Goal: Task Accomplishment & Management: Manage account settings

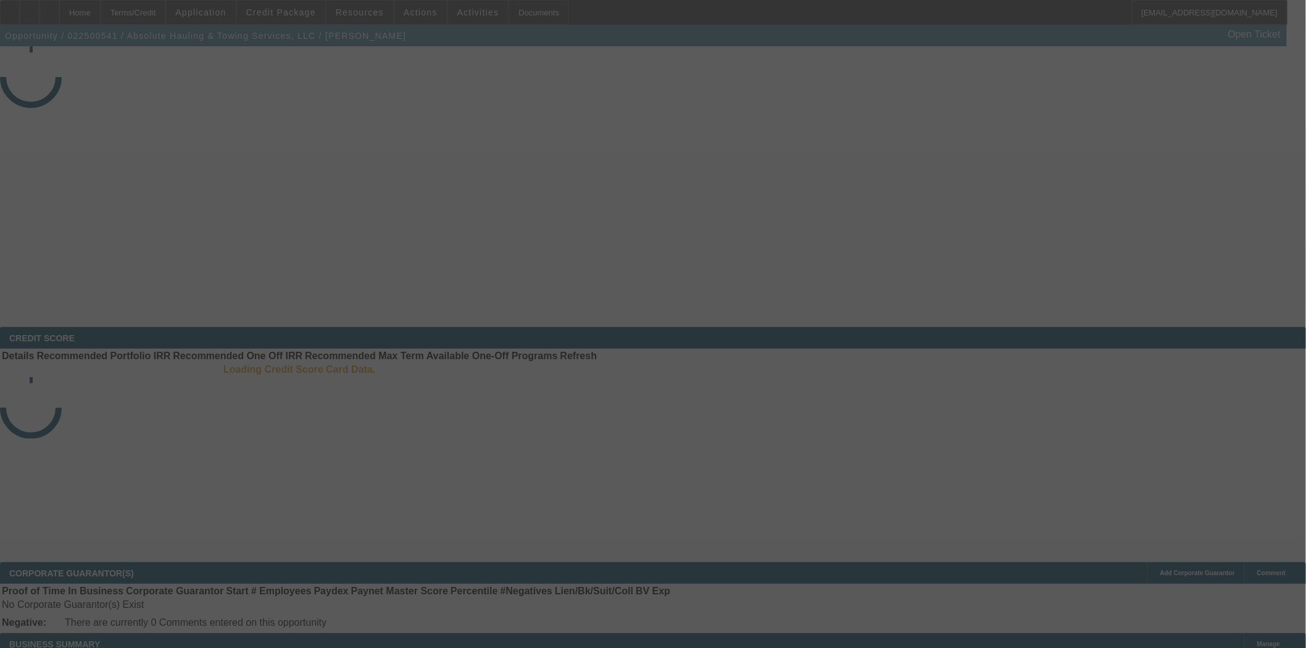
select select "4"
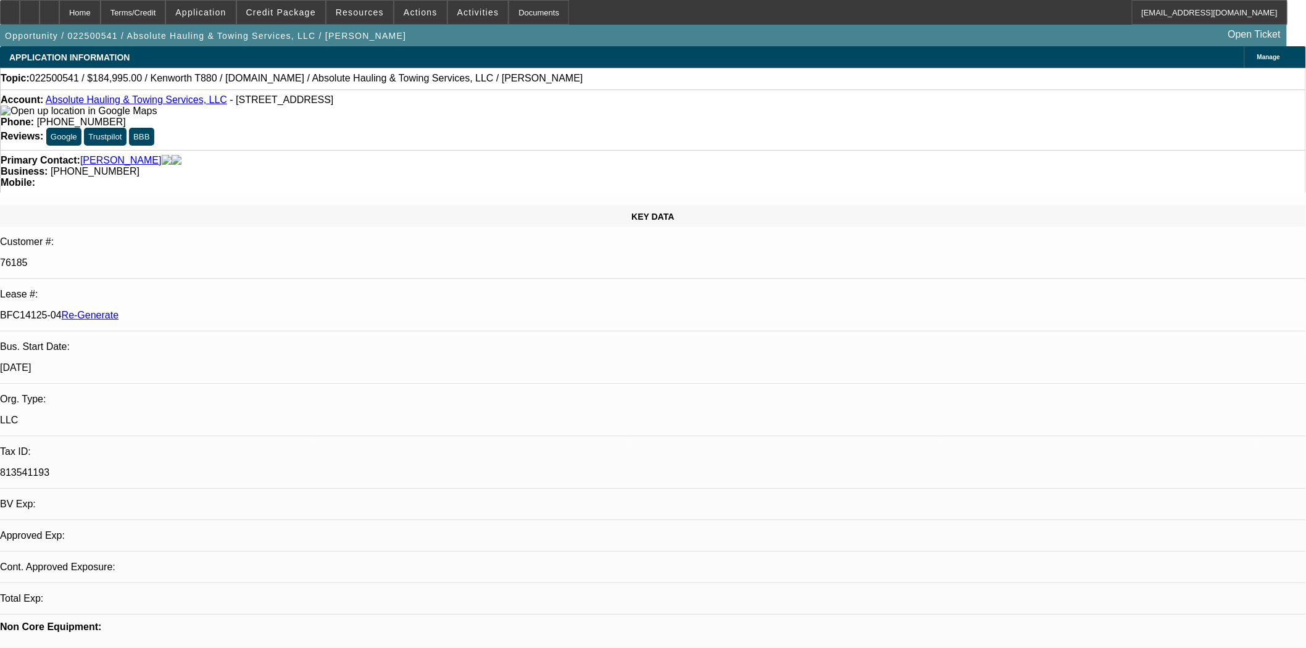
select select "0"
select select "2"
select select "0"
select select "6"
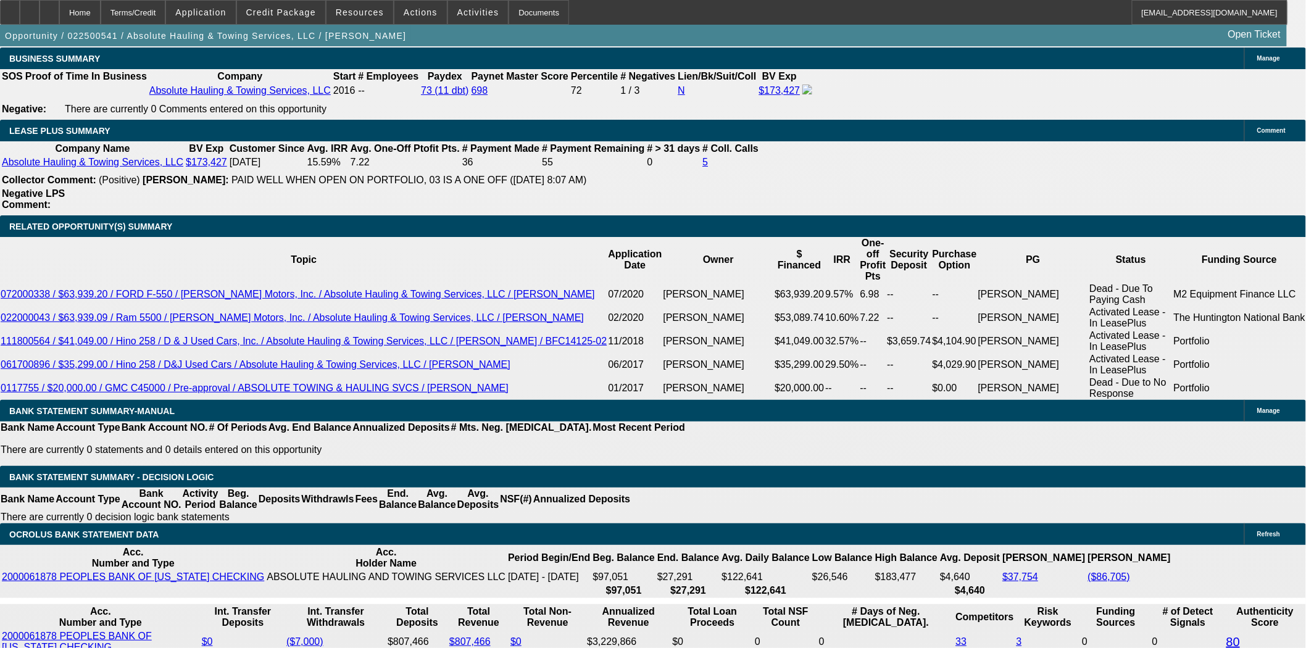
scroll to position [2057, 0]
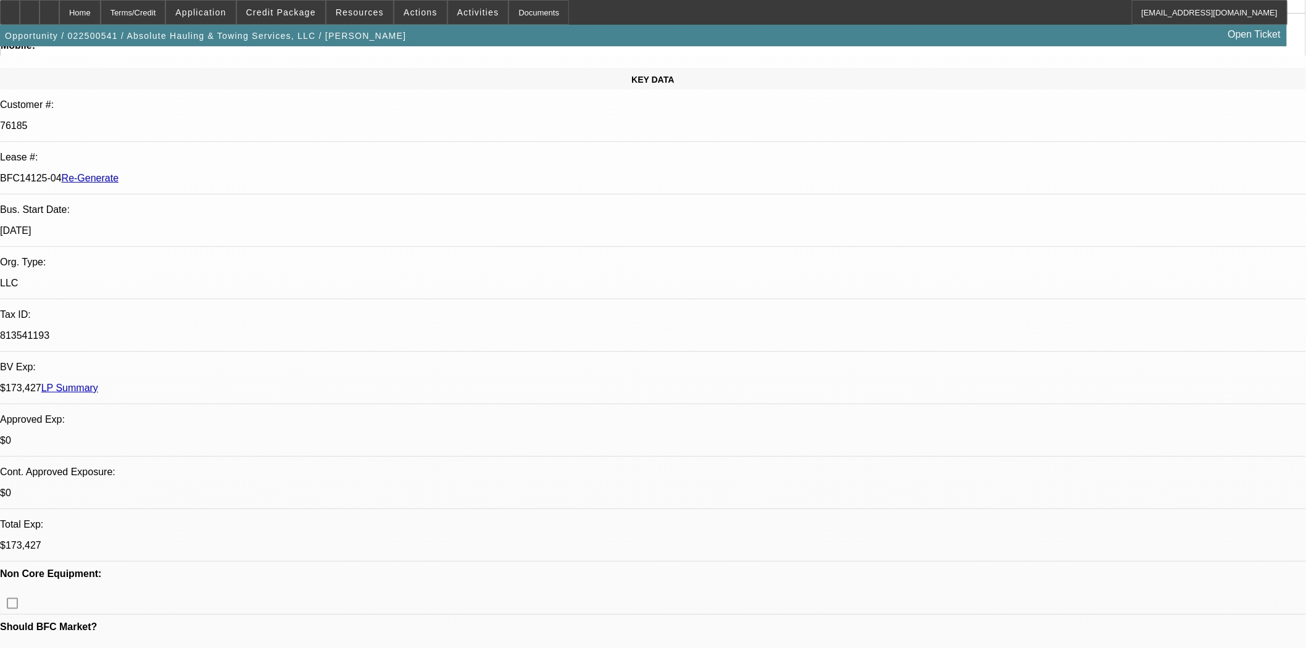
scroll to position [0, 0]
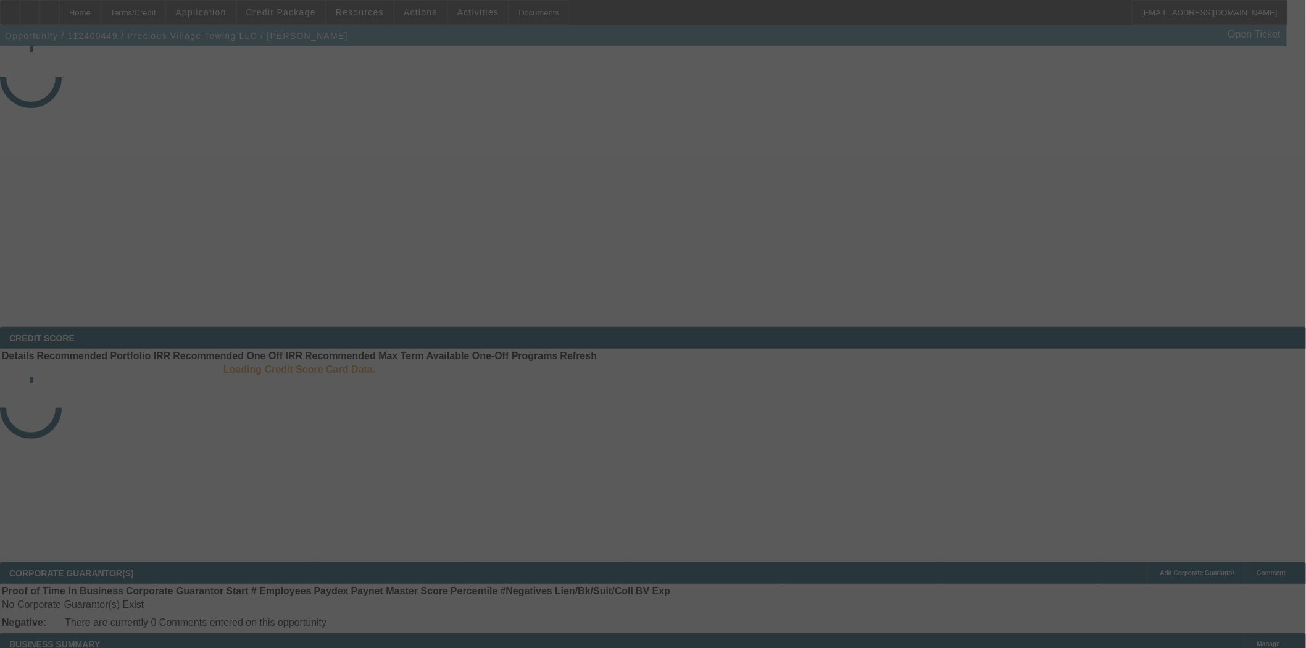
select select "4"
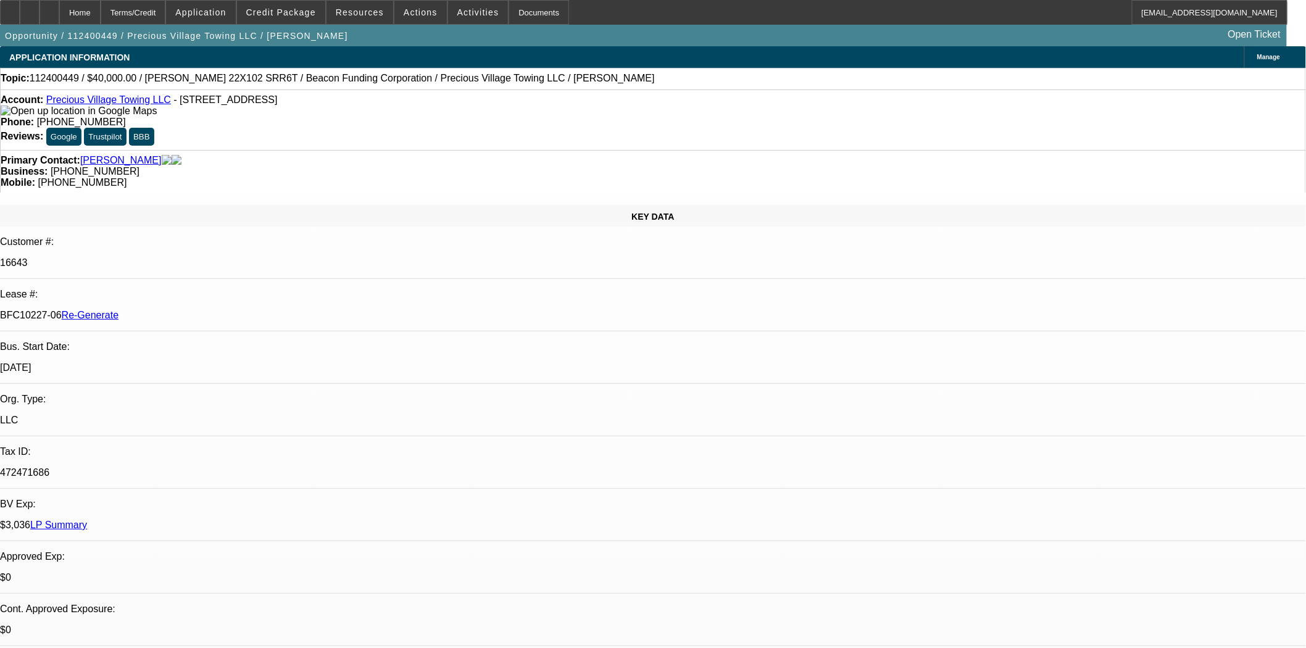
select select "0"
select select "2"
select select "0.1"
select select "4"
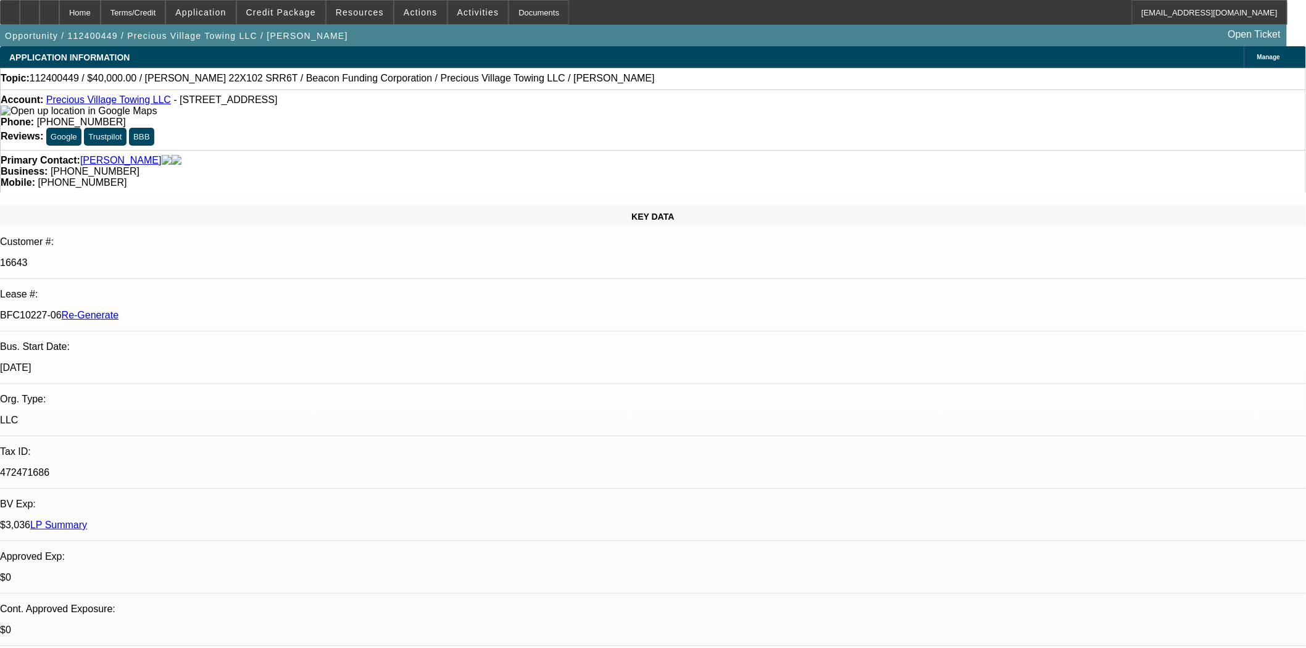
scroll to position [1577, 0]
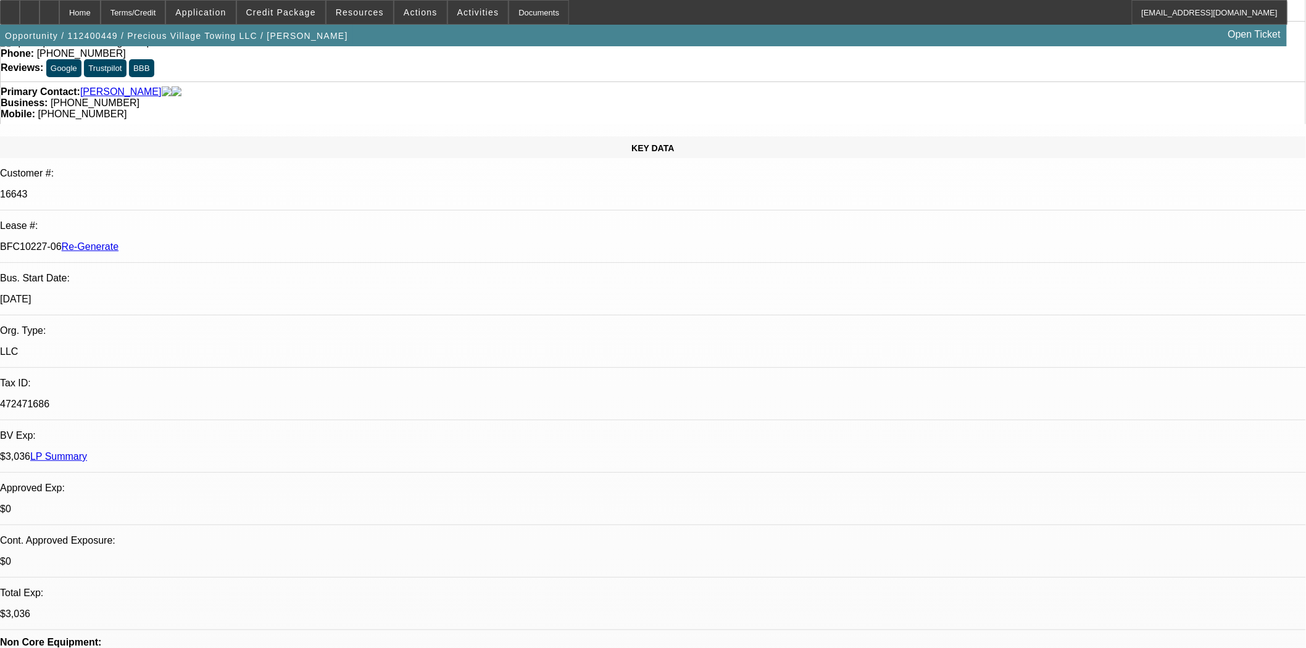
scroll to position [343, 0]
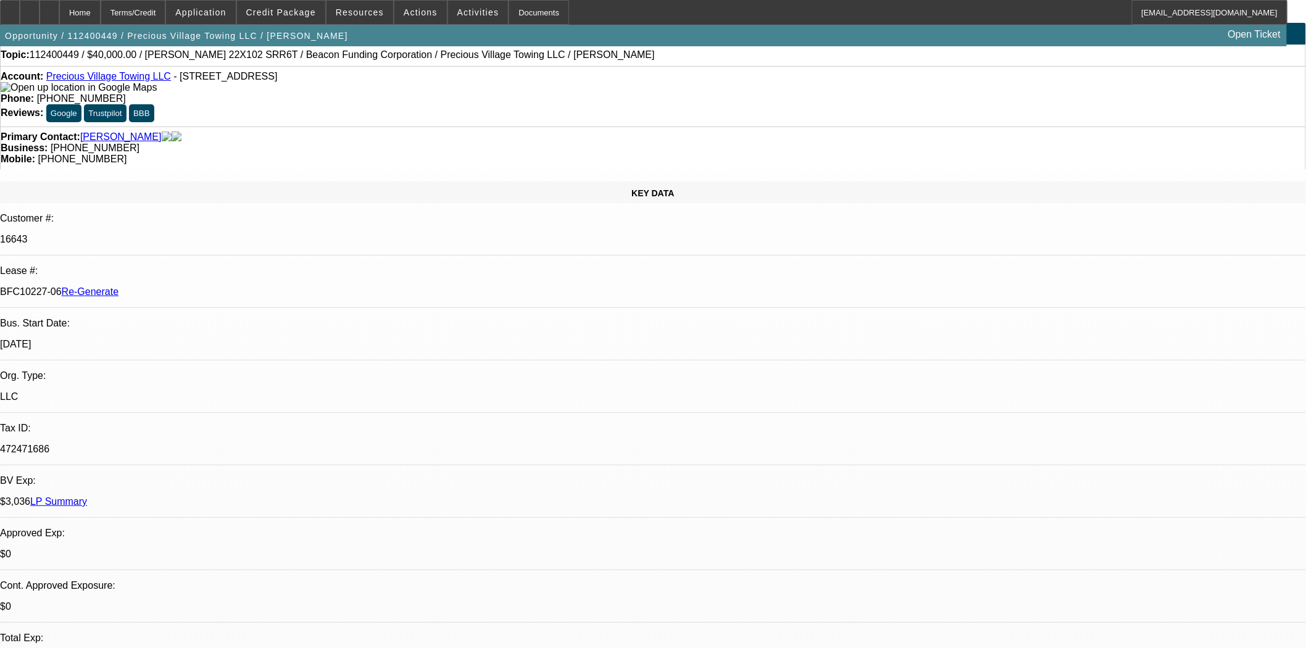
scroll to position [0, 0]
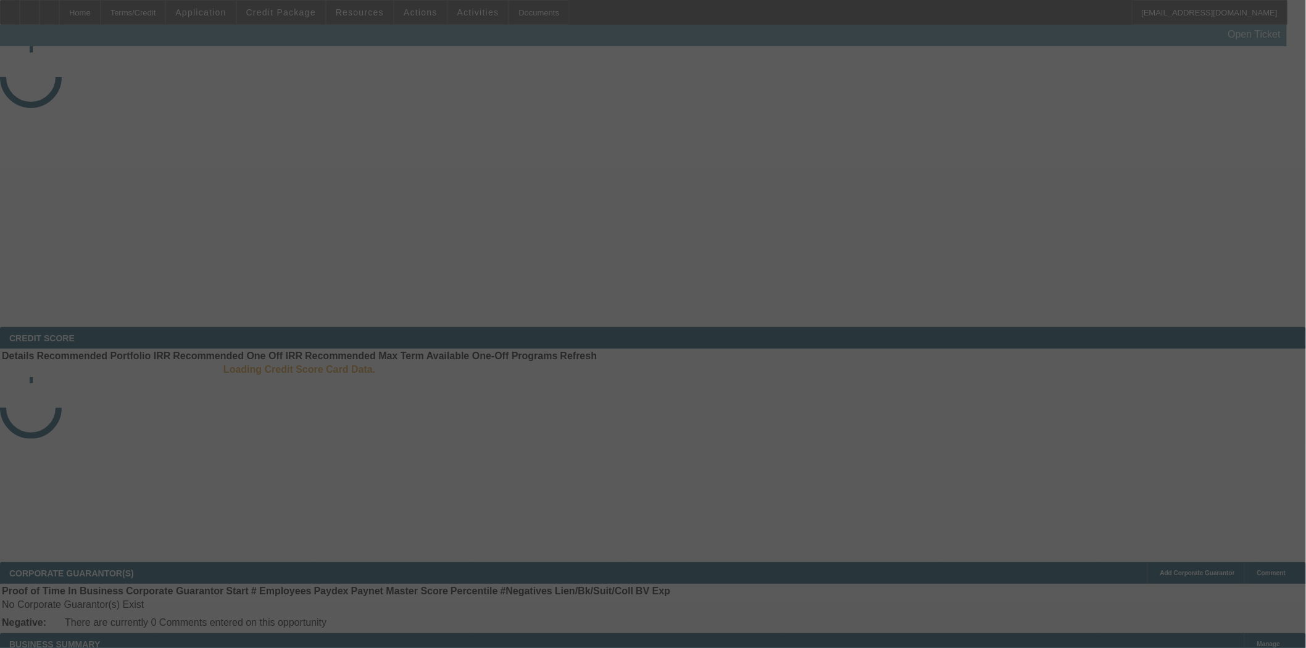
select select "3"
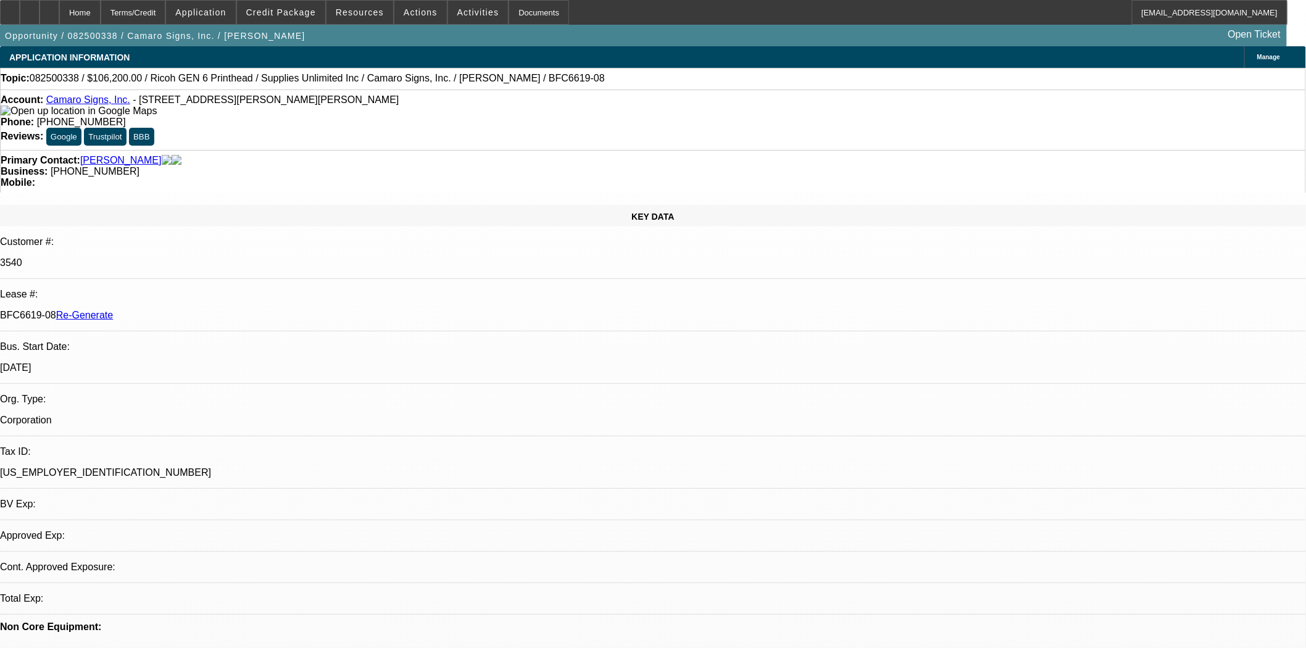
select select "0"
select select "3"
select select "0"
select select "2"
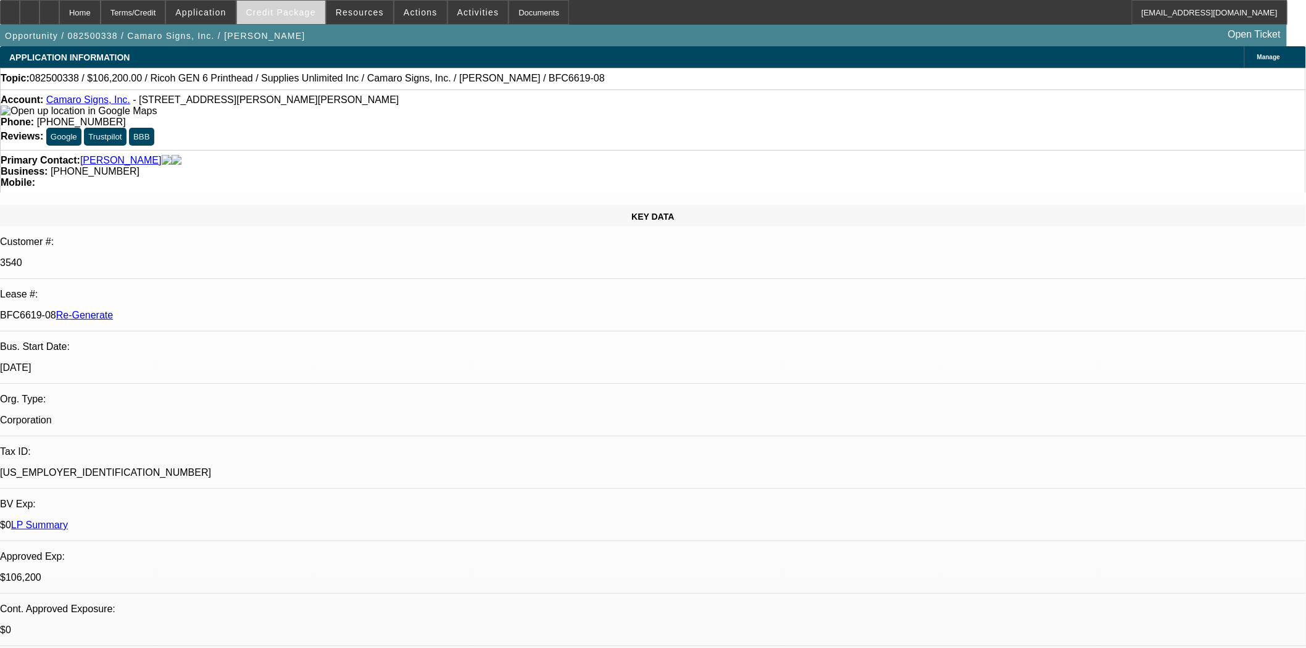
click at [312, 10] on span "Credit Package" at bounding box center [281, 12] width 70 height 10
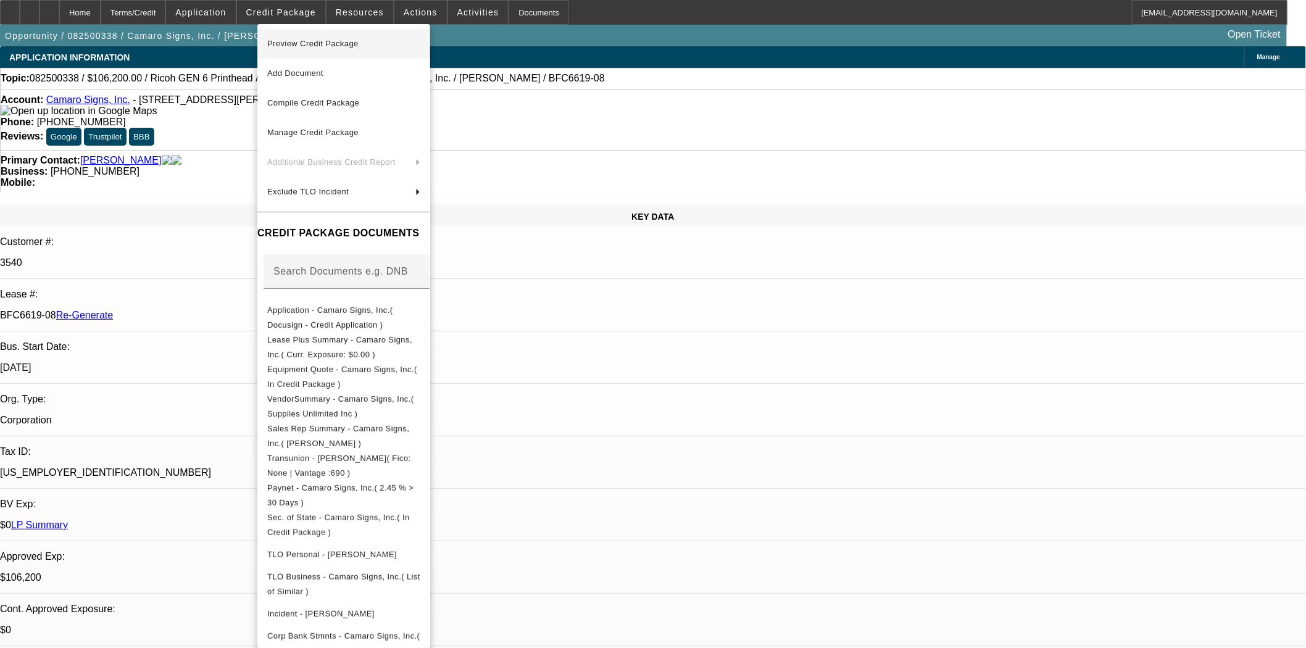
click at [307, 37] on span "Preview Credit Package" at bounding box center [343, 43] width 153 height 15
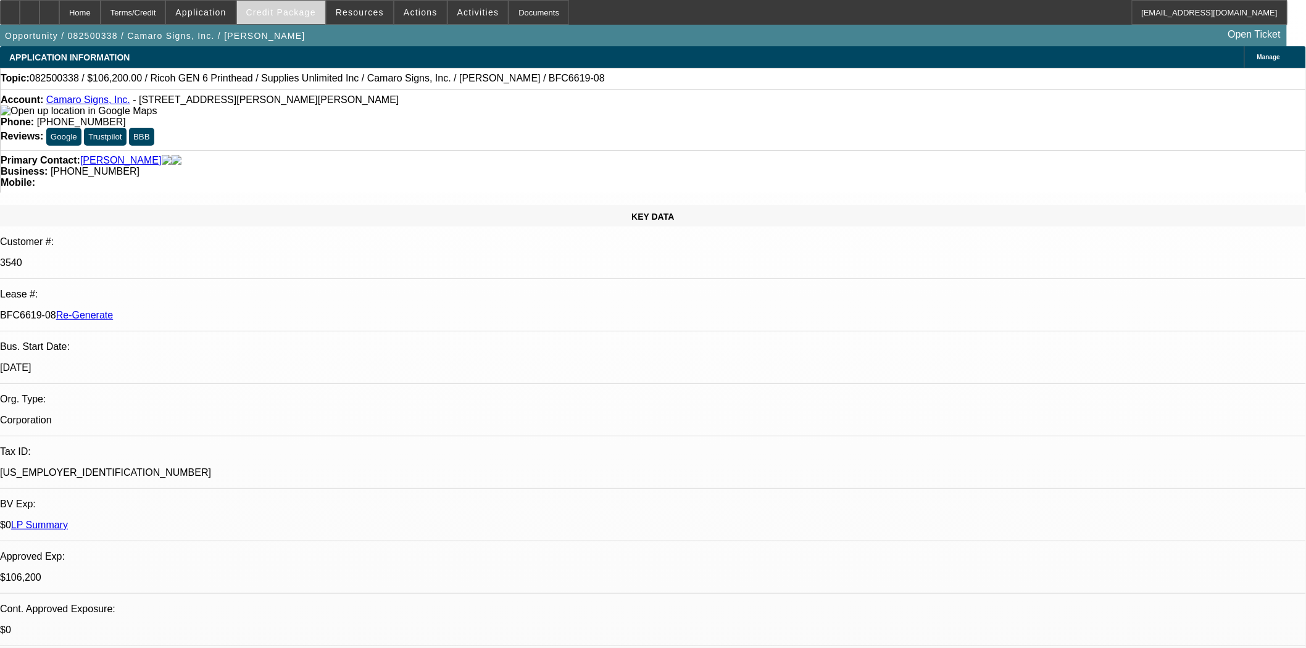
click at [304, 14] on span "Credit Package" at bounding box center [281, 12] width 70 height 10
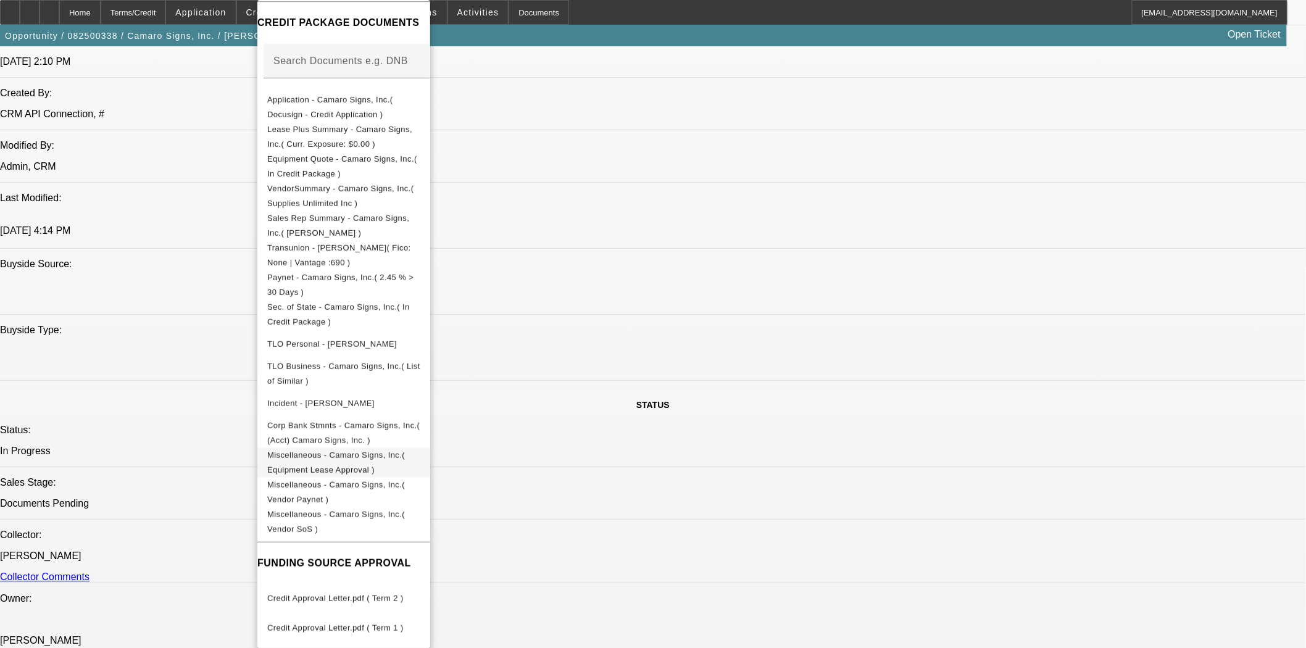
scroll to position [1509, 0]
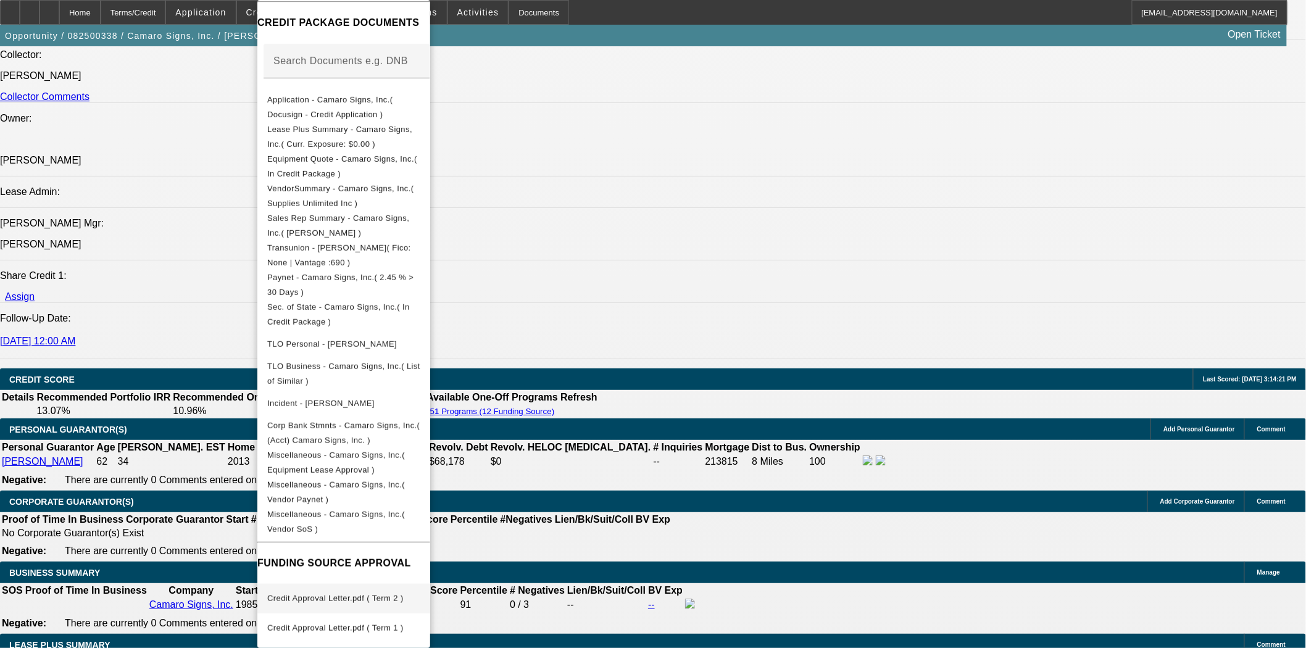
click at [370, 595] on span "Credit Approval Letter.pdf ( Term 2 )" at bounding box center [343, 598] width 153 height 15
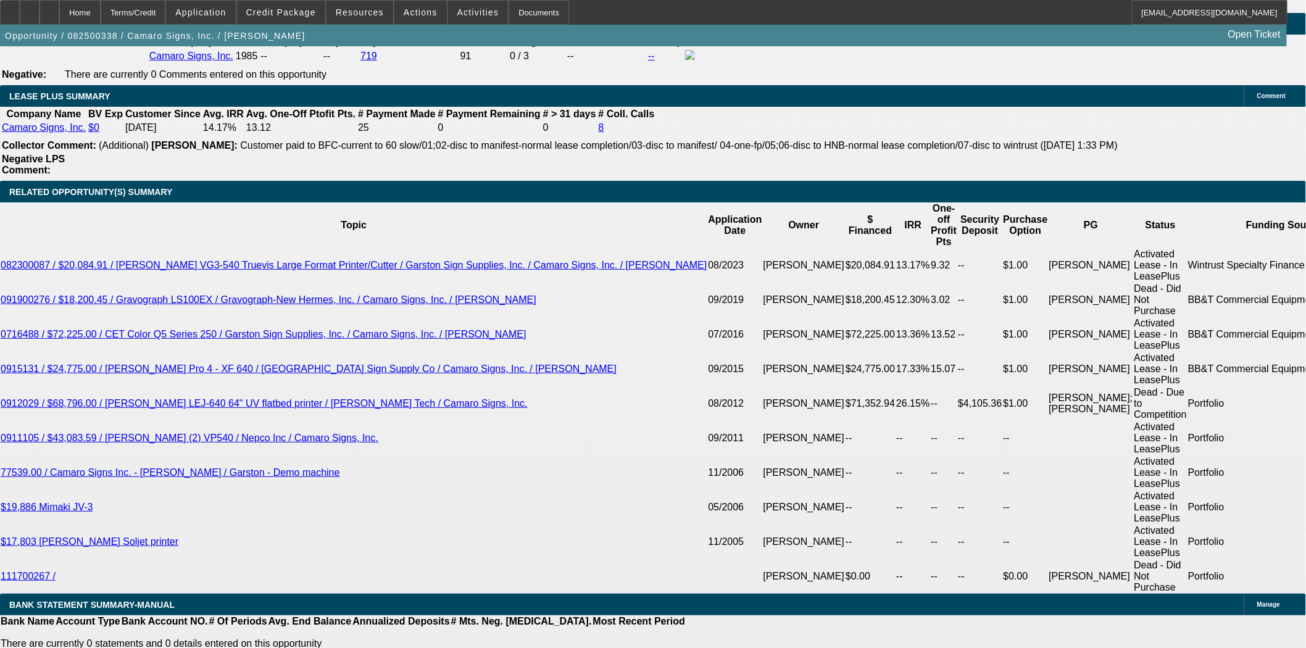
scroll to position [2195, 0]
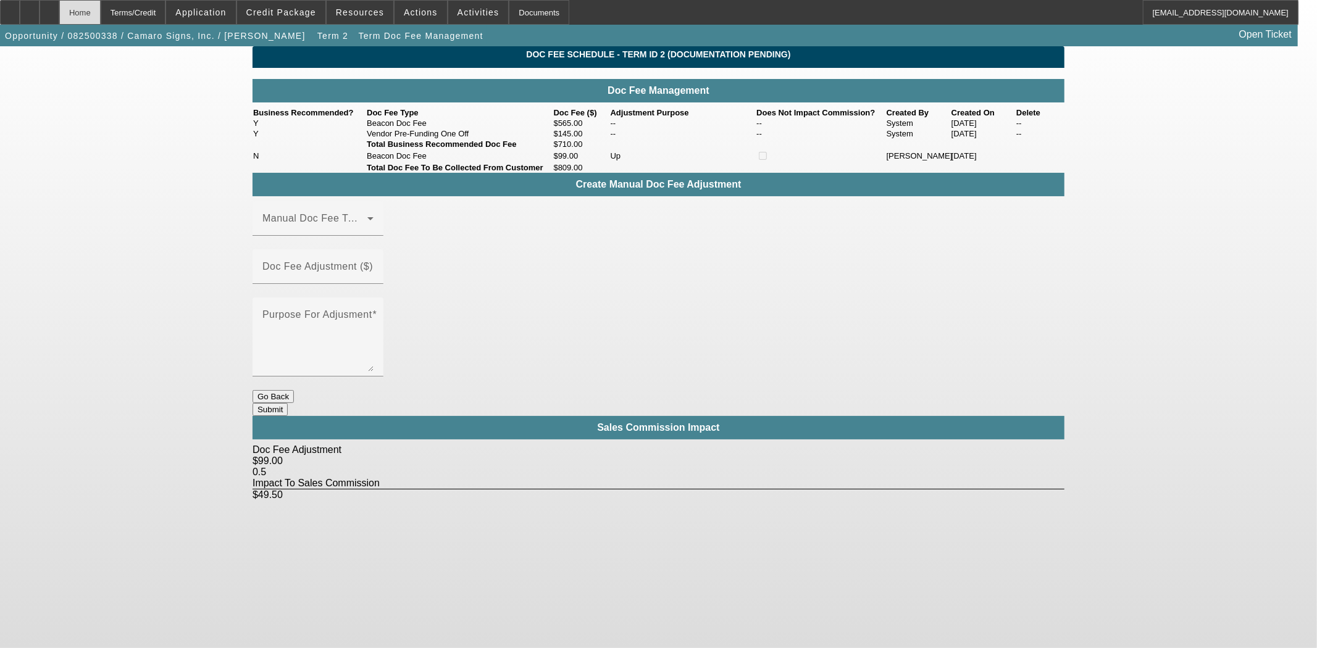
click at [101, 15] on div "Home" at bounding box center [79, 12] width 41 height 25
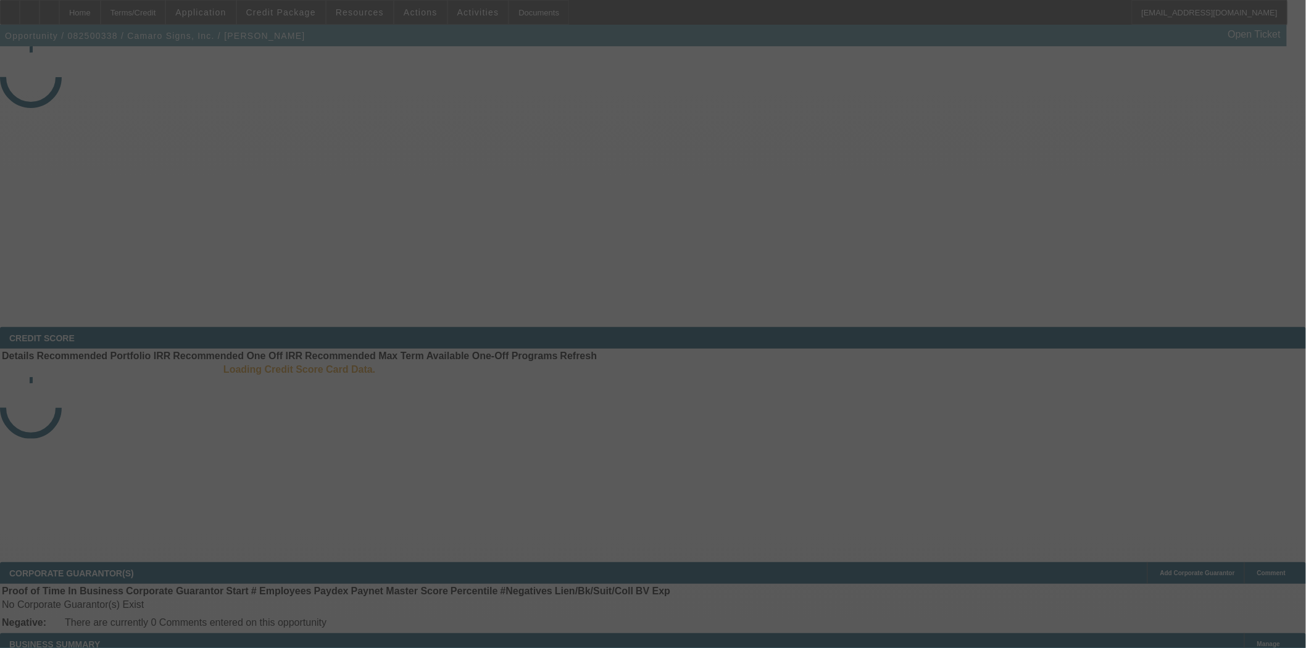
select select "3"
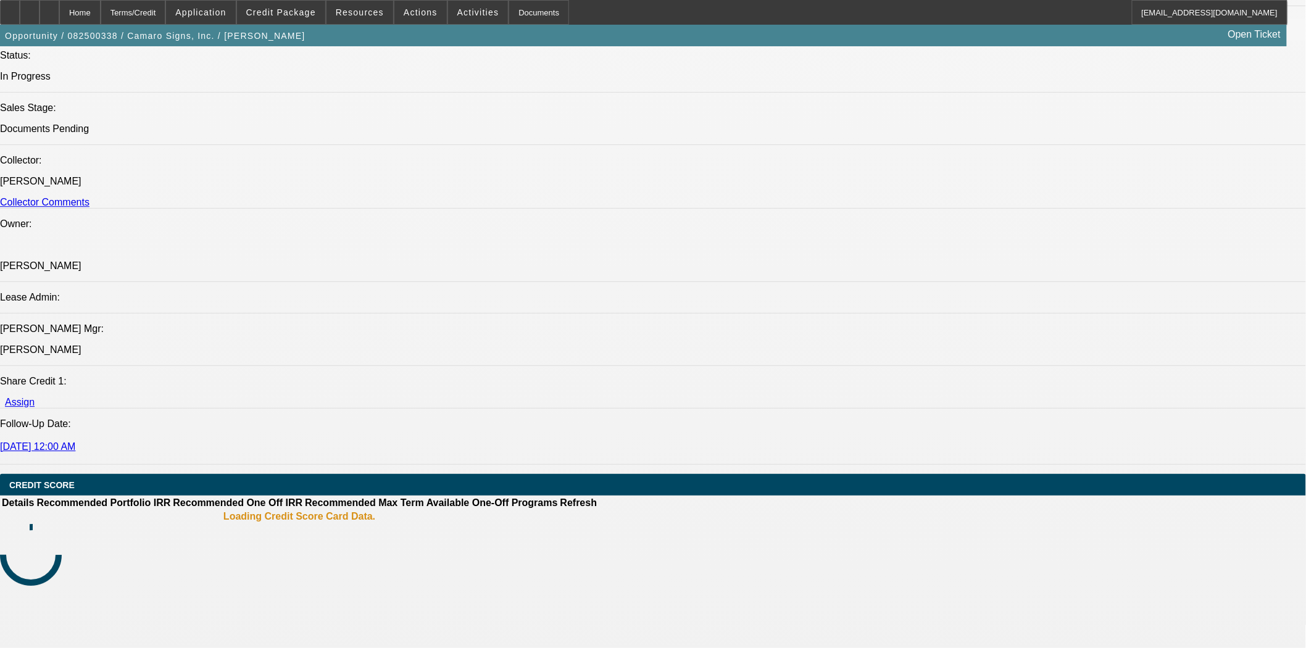
select select "0"
select select "3"
select select "0"
select select "2"
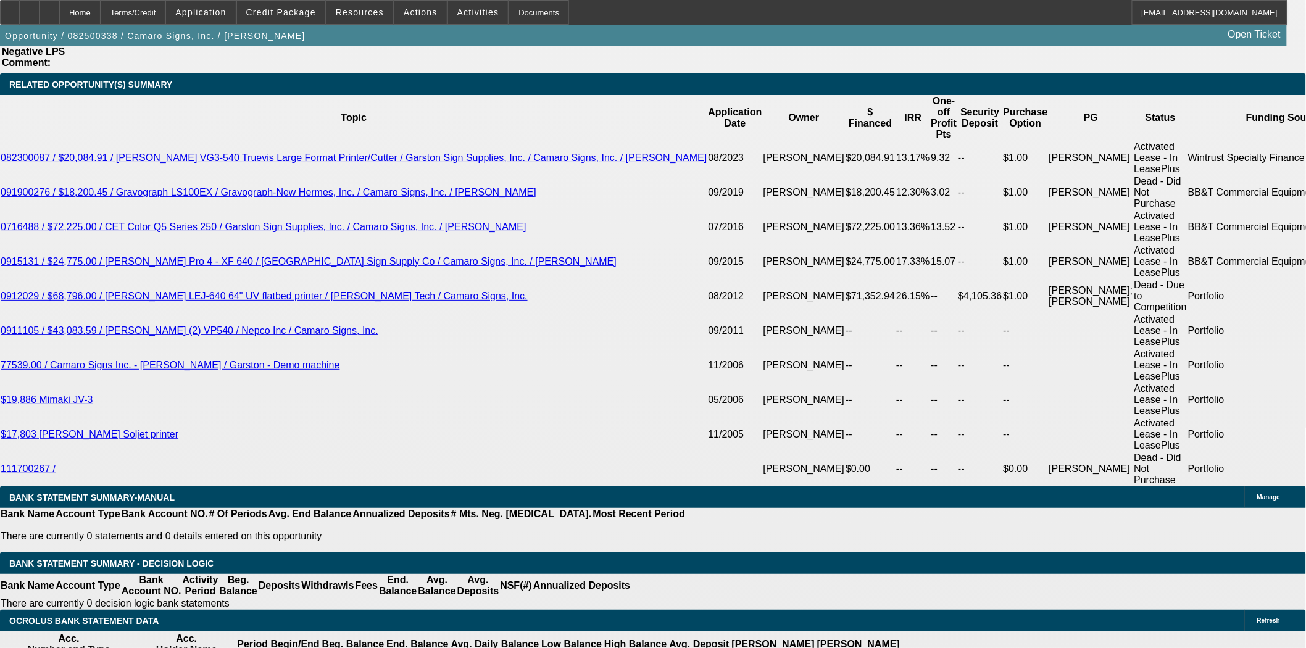
scroll to position [2169, 0]
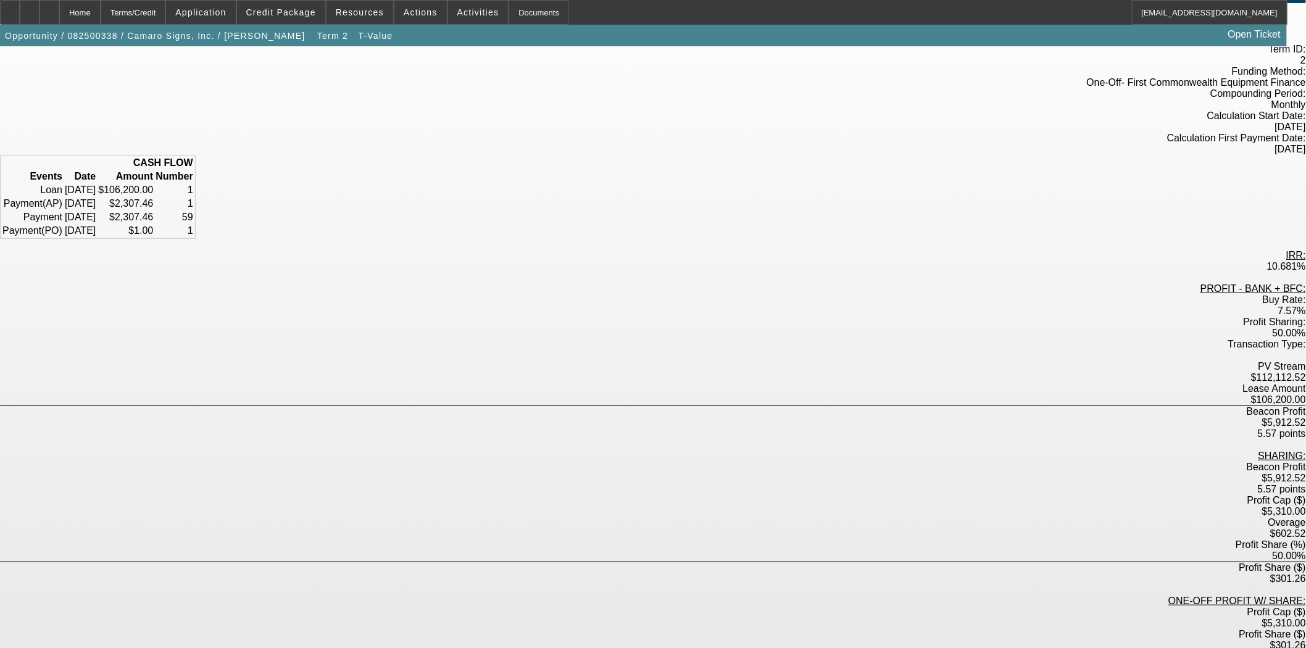
scroll to position [145, 0]
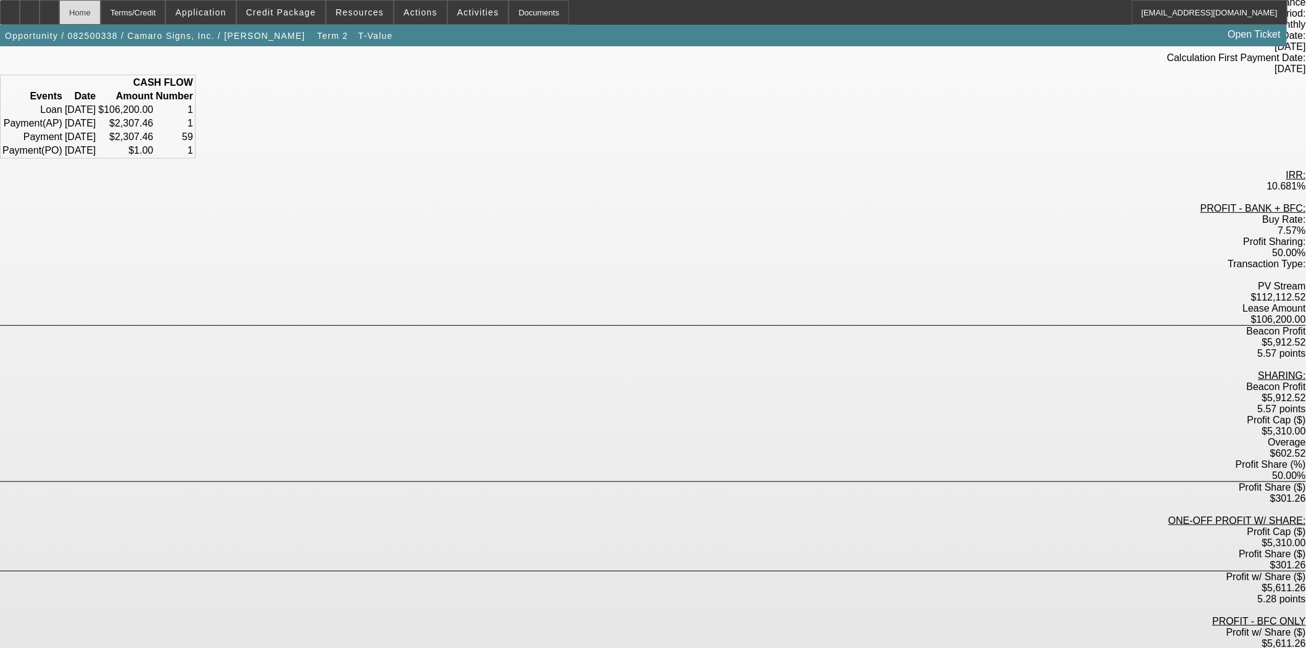
click at [96, 17] on div "Home" at bounding box center [79, 12] width 41 height 25
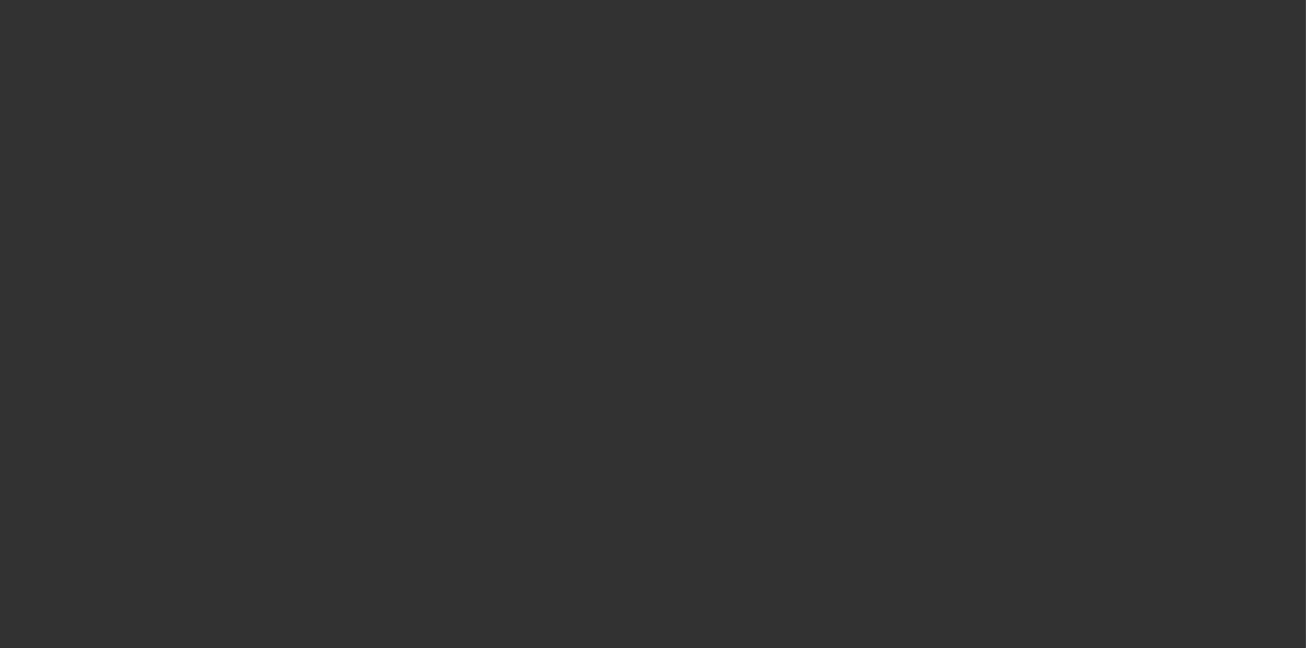
select select "3"
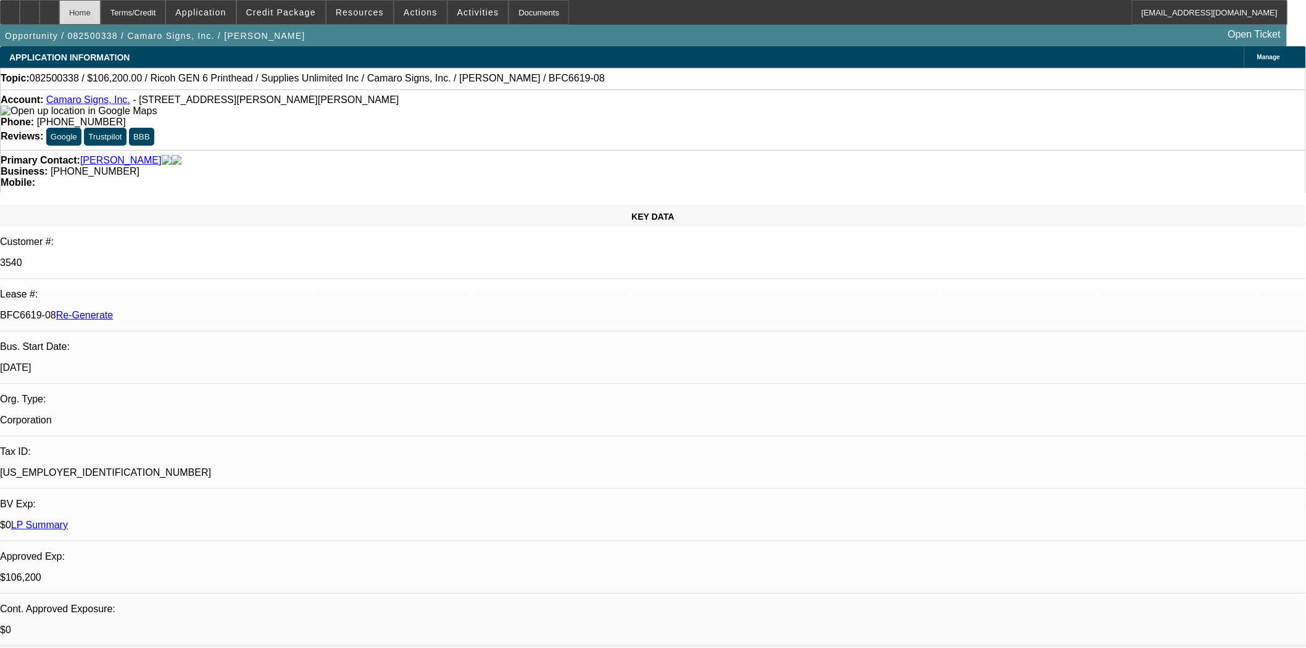
select select "0"
select select "3"
select select "0"
select select "2"
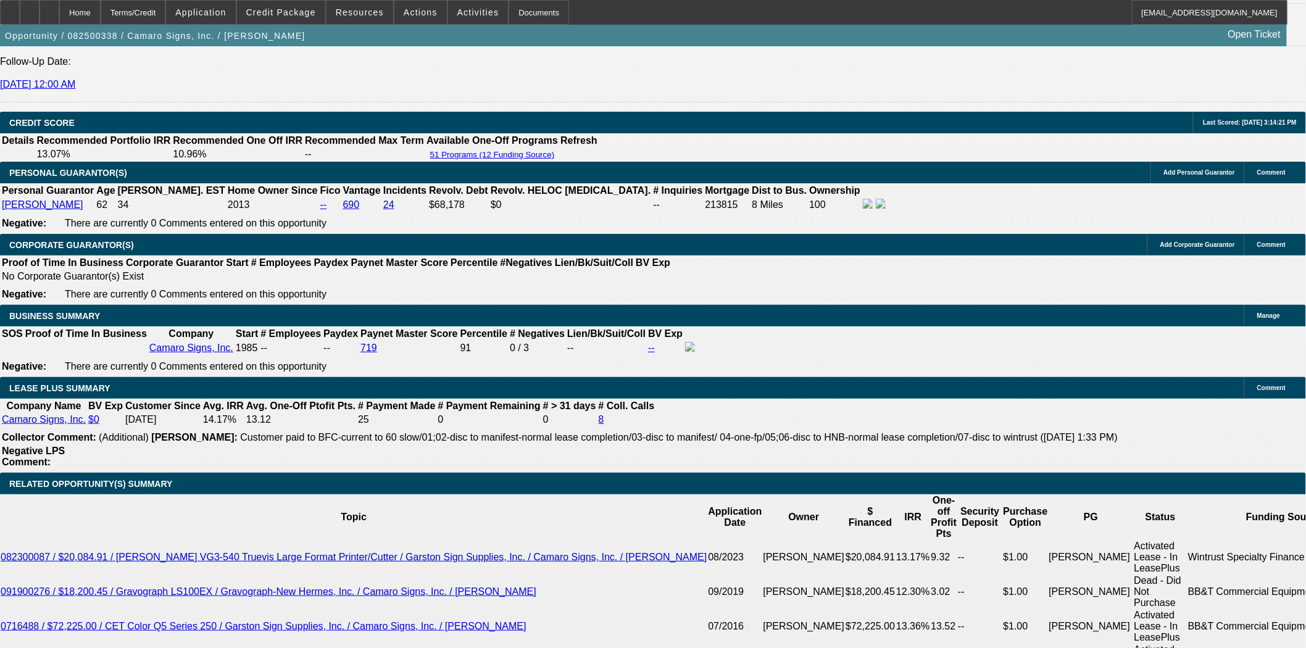
scroll to position [2057, 0]
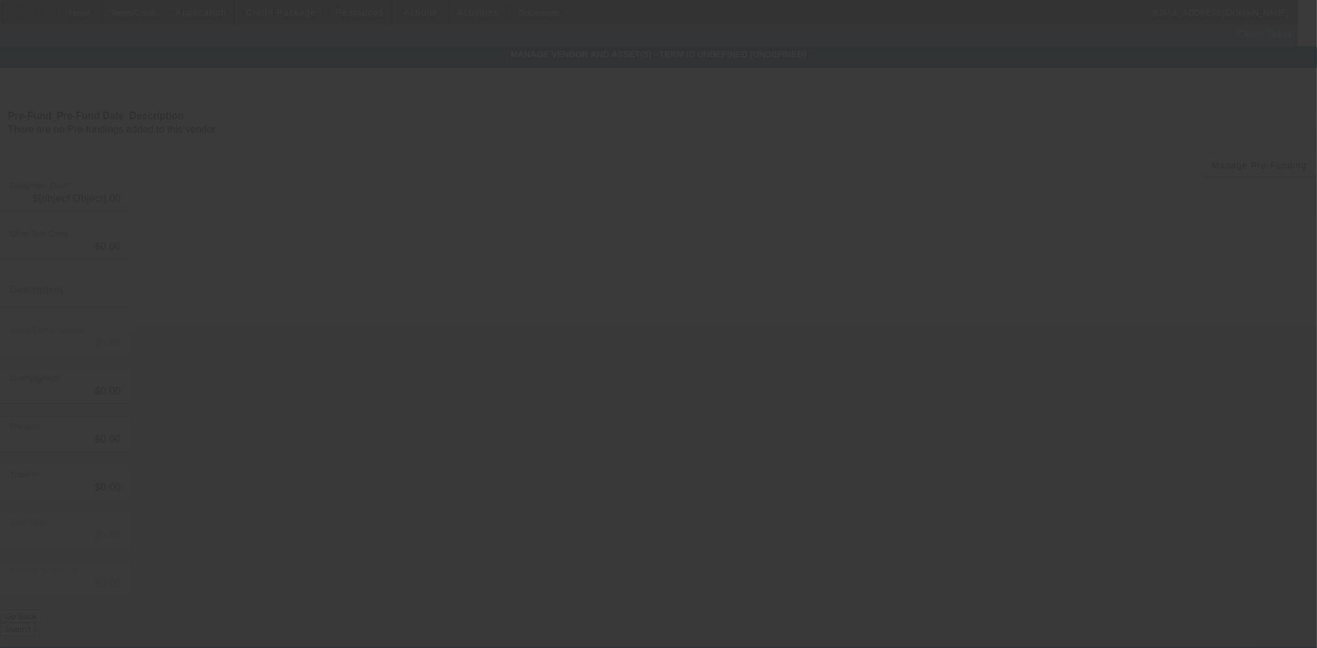
type input "$106,200.00"
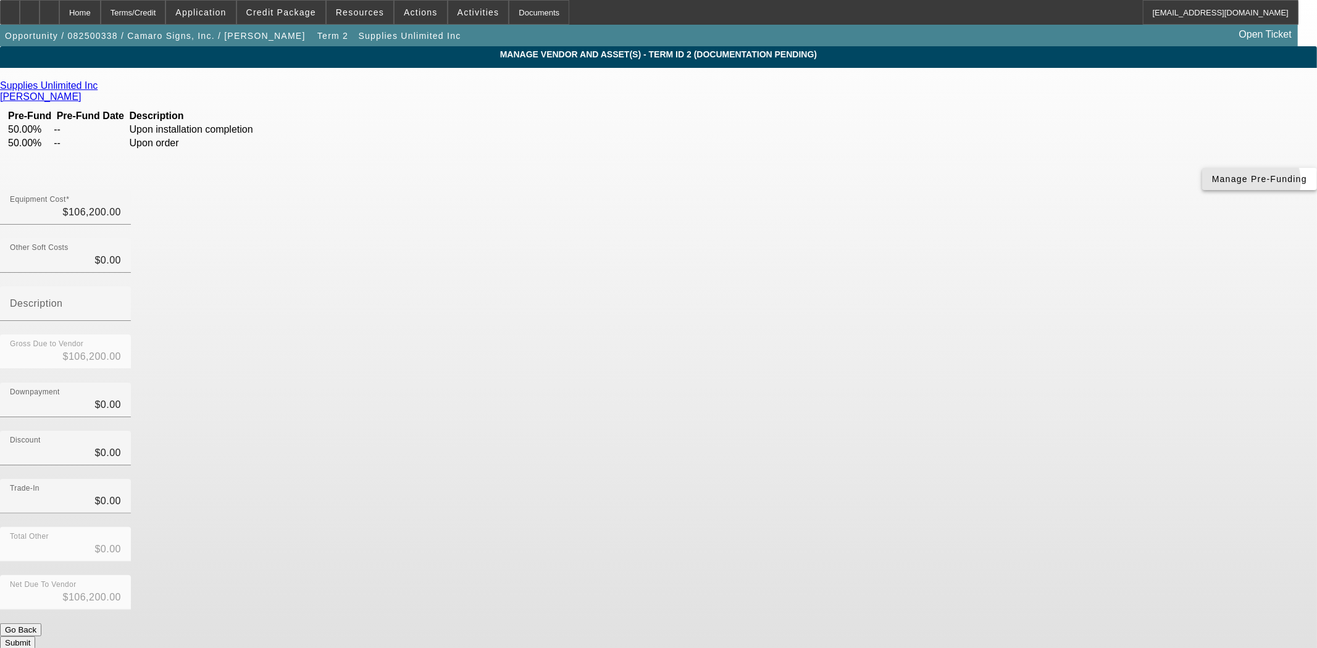
click at [1202, 194] on span "button" at bounding box center [1259, 179] width 115 height 30
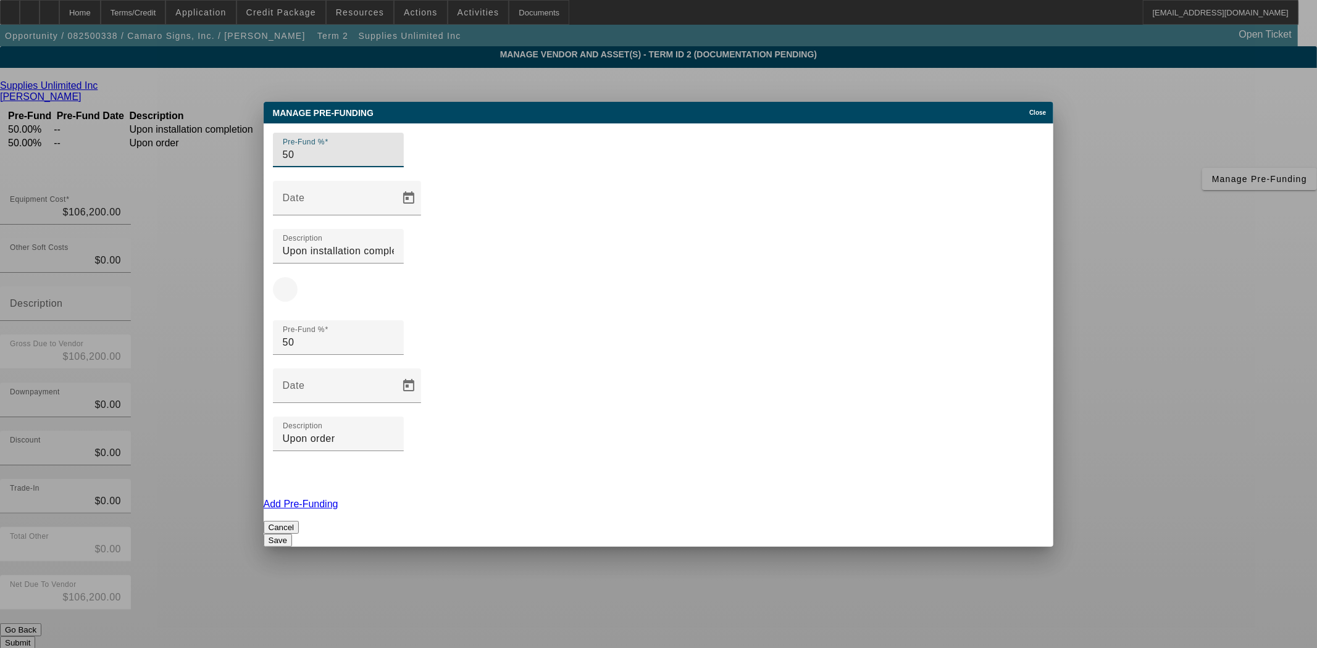
click at [300, 278] on span "button" at bounding box center [285, 290] width 30 height 30
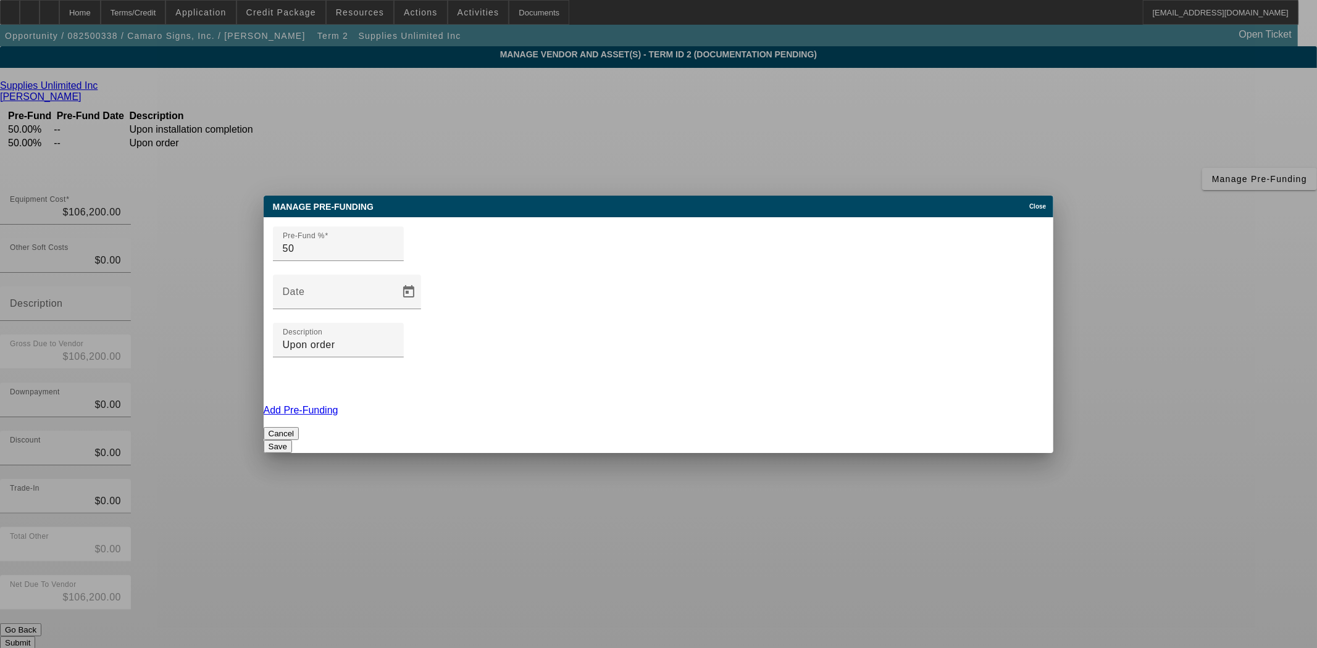
click at [292, 440] on button "Save" at bounding box center [278, 446] width 28 height 13
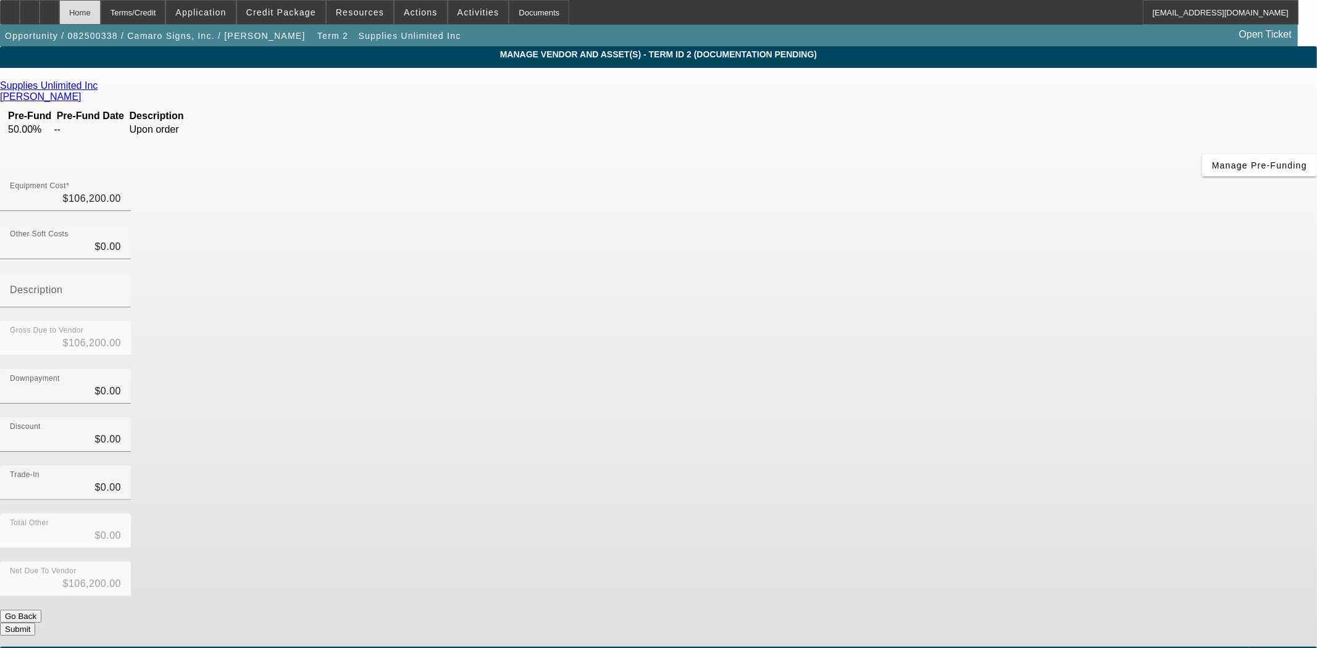
click at [101, 13] on div "Home" at bounding box center [79, 12] width 41 height 25
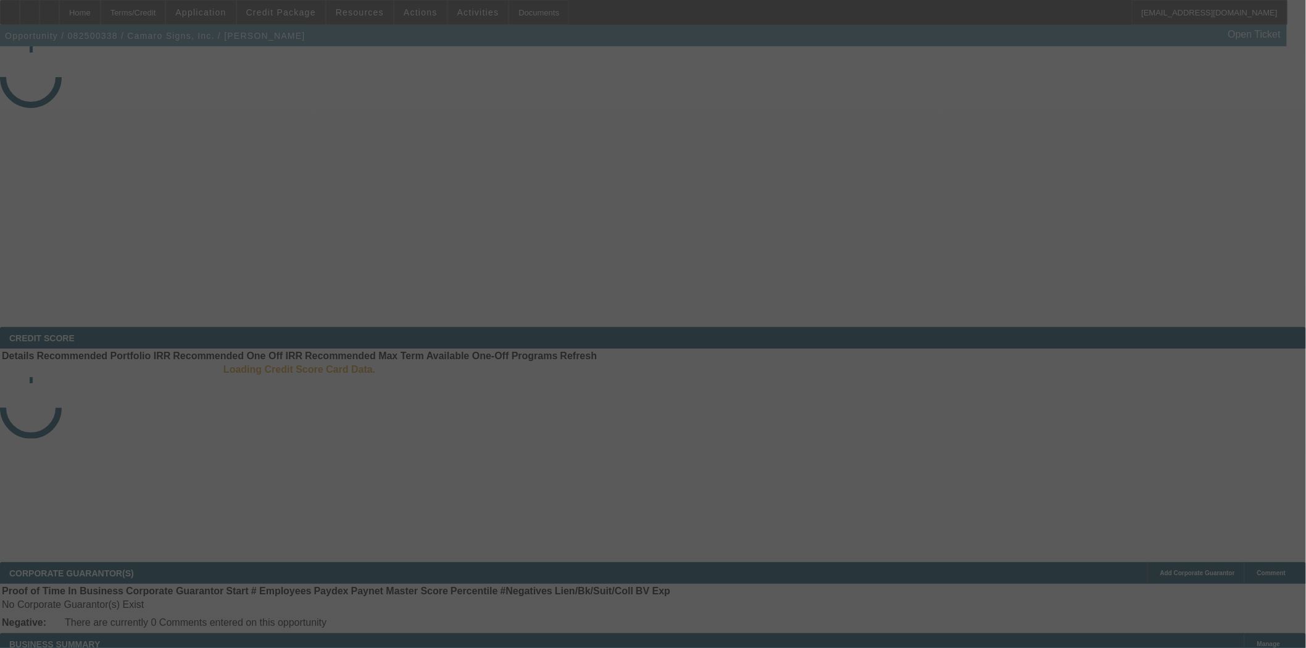
select select "3"
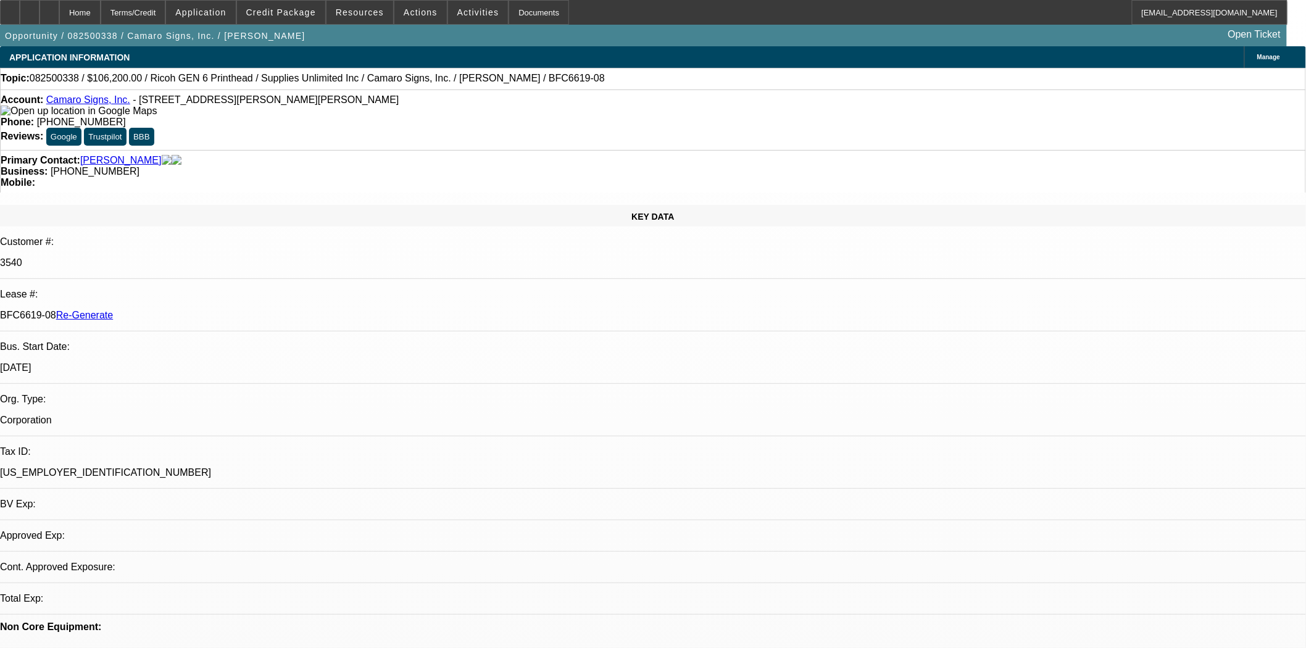
select select "0"
select select "3"
select select "0"
select select "2"
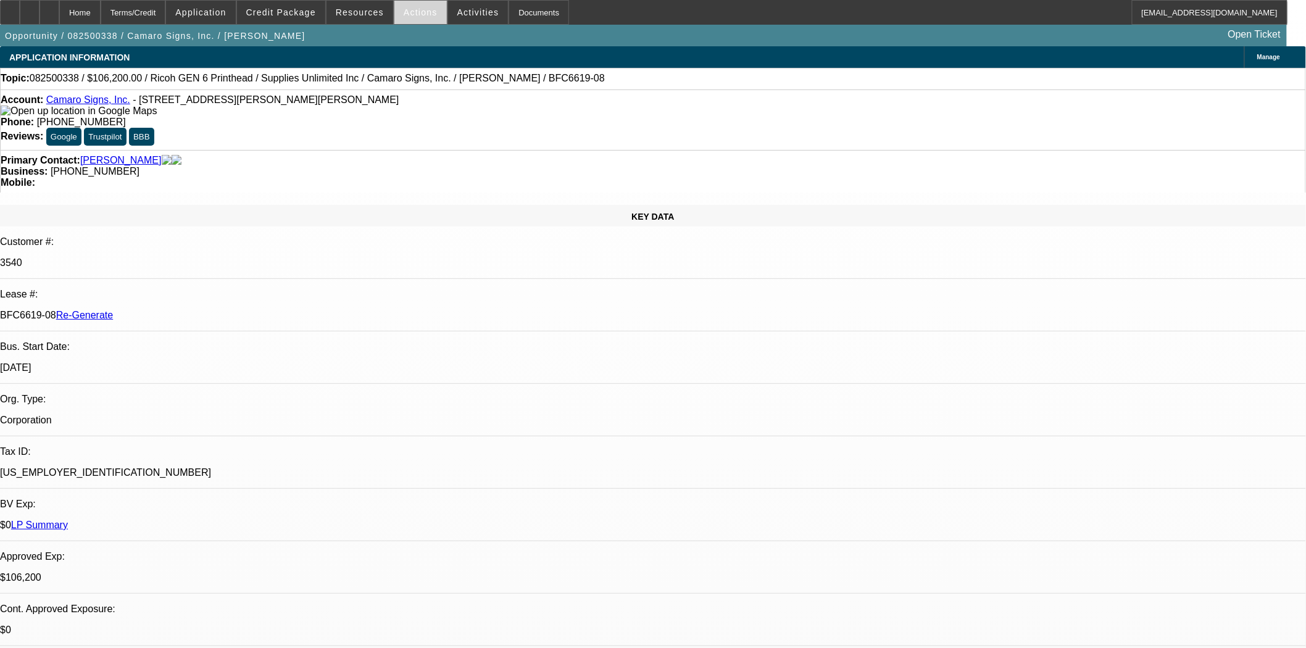
click at [404, 8] on span "Actions" at bounding box center [421, 12] width 34 height 10
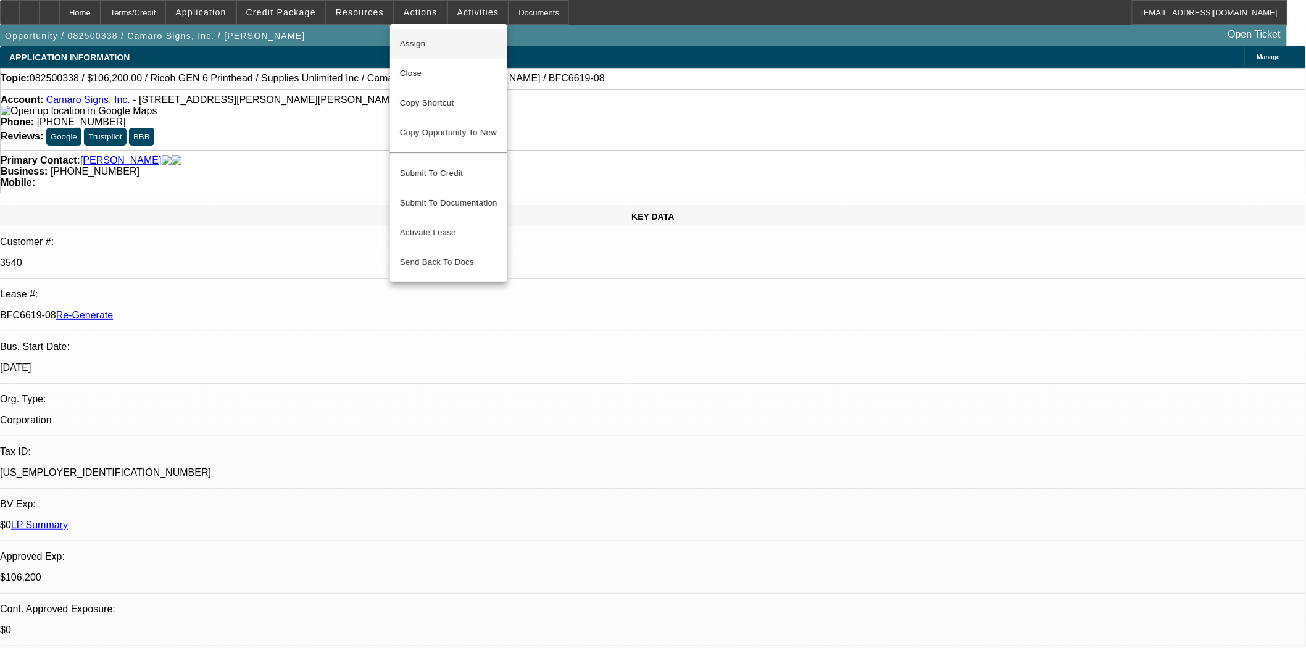
click at [411, 41] on span "Assign" at bounding box center [449, 43] width 98 height 15
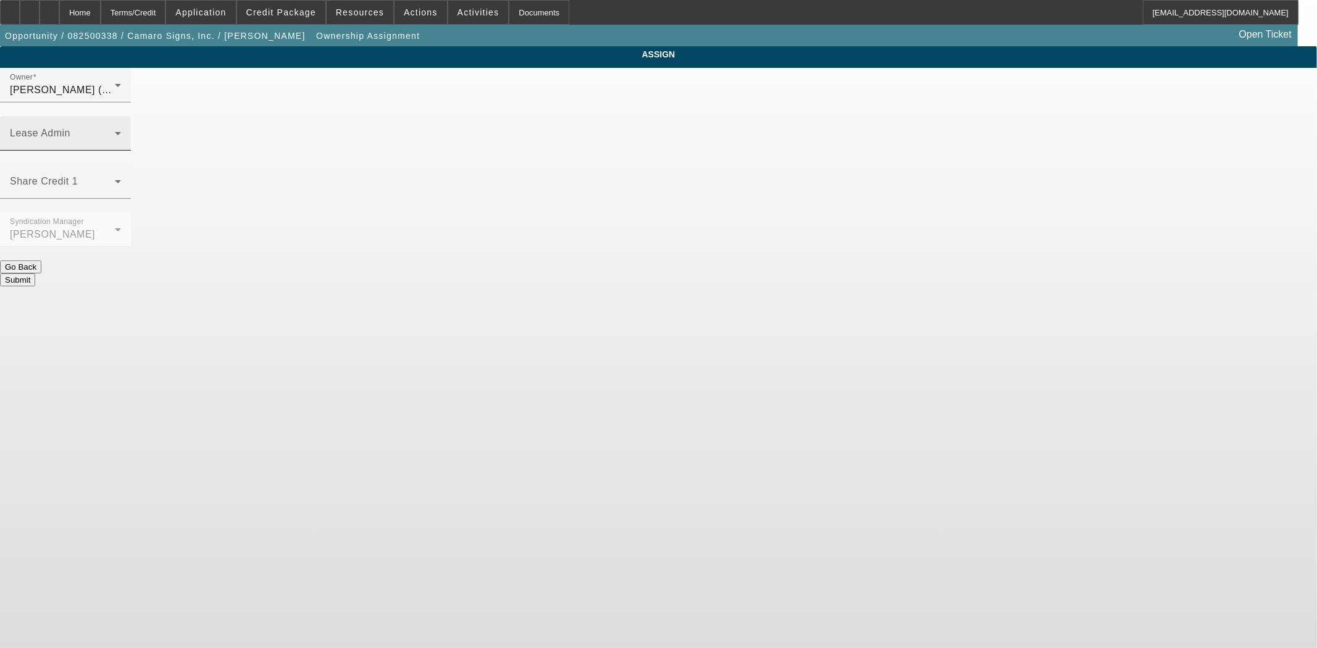
click at [121, 116] on div "Lease Admin" at bounding box center [65, 133] width 111 height 35
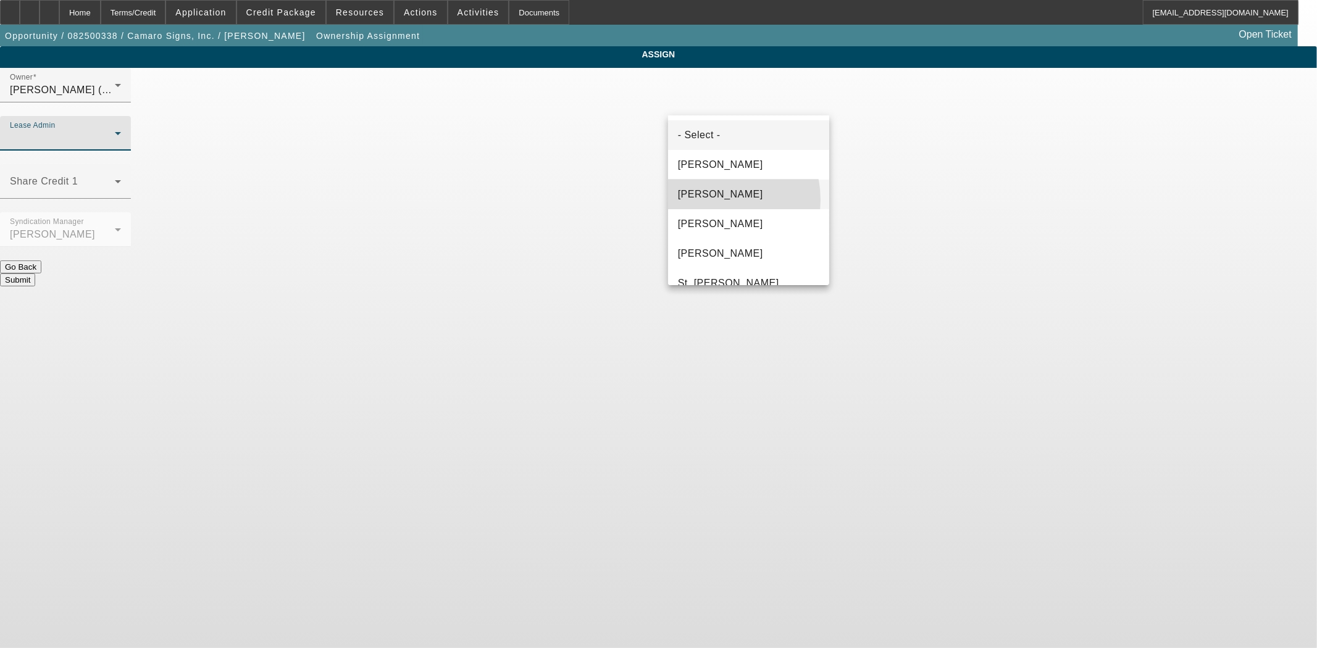
click at [707, 200] on span "Chaves, Jen" at bounding box center [720, 194] width 85 height 15
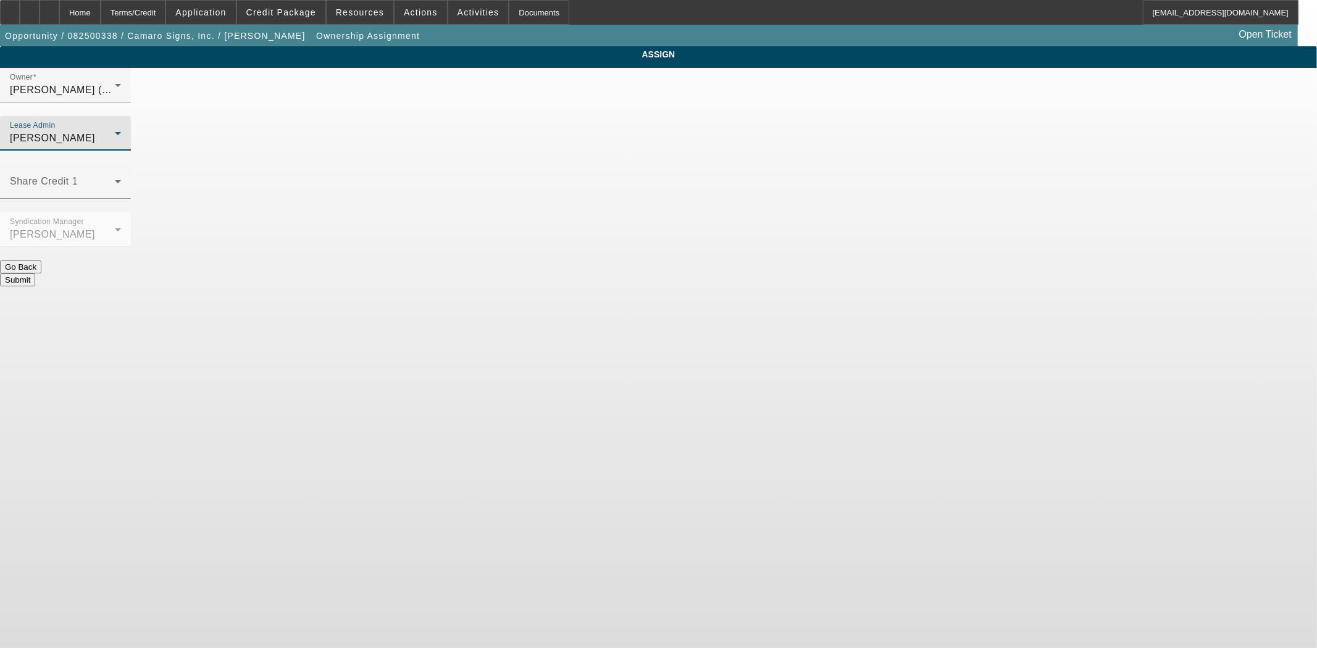
click at [35, 273] on button "Submit" at bounding box center [17, 279] width 35 height 13
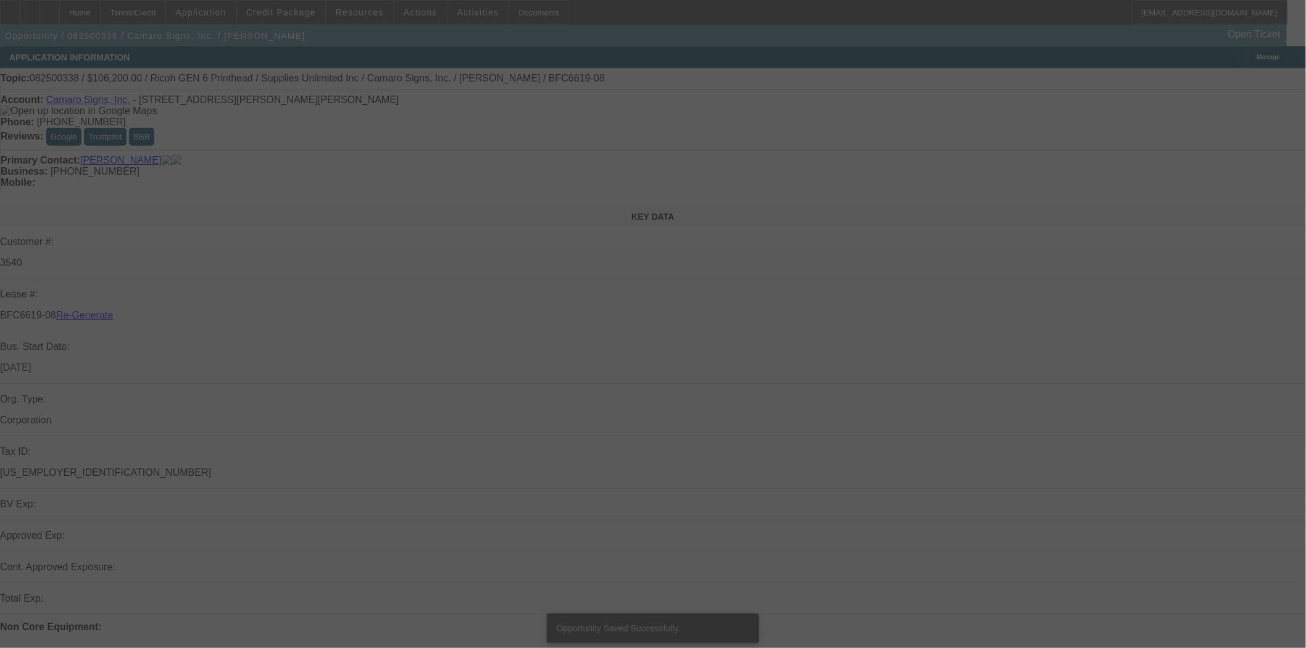
select select "3"
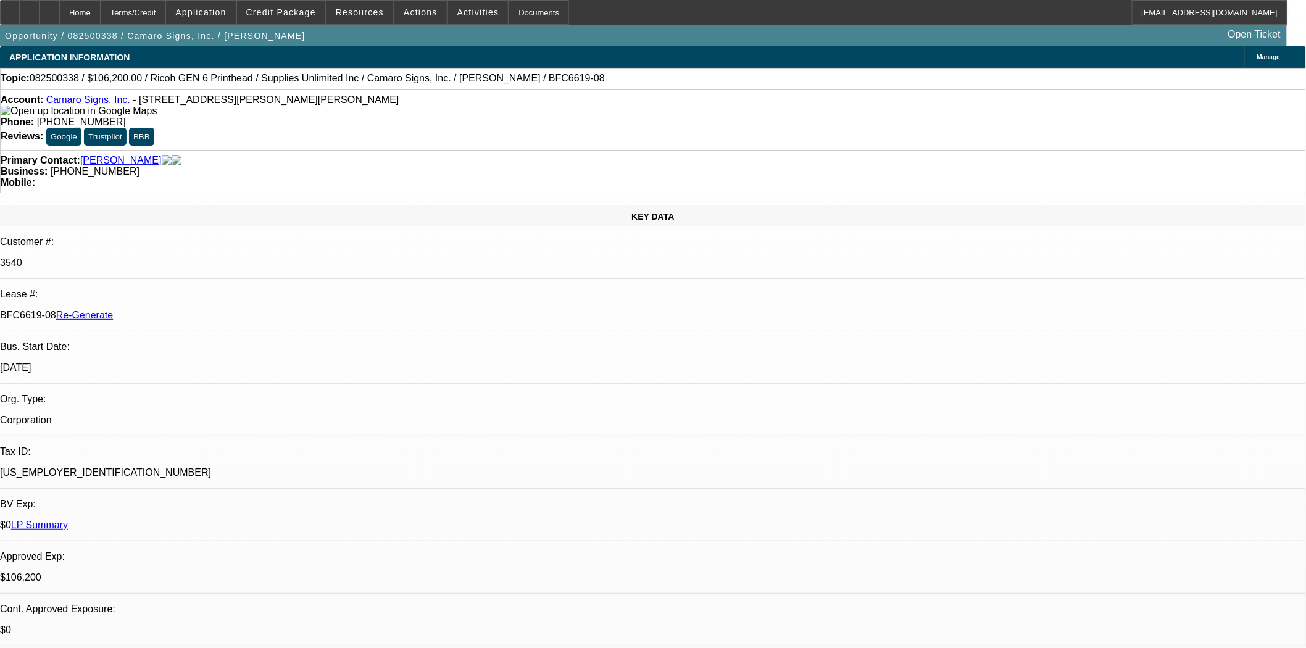
select select "0"
select select "3"
select select "0"
select select "2"
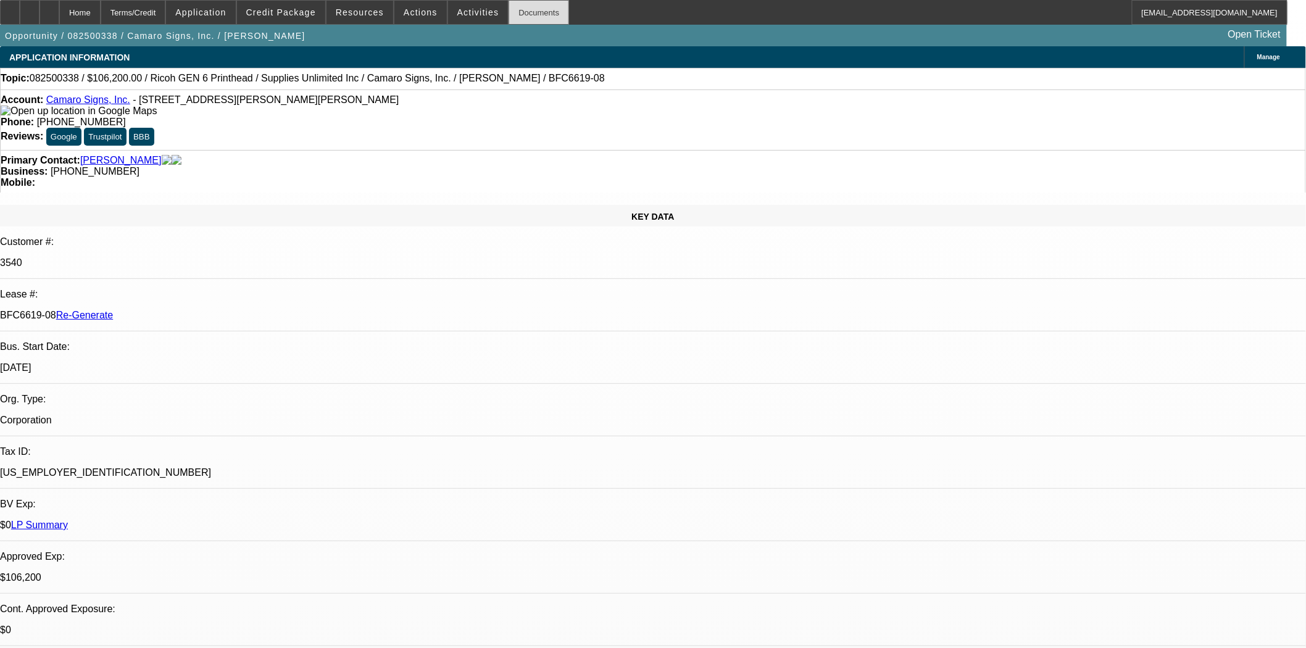
click at [514, 21] on div "Documents" at bounding box center [539, 12] width 60 height 25
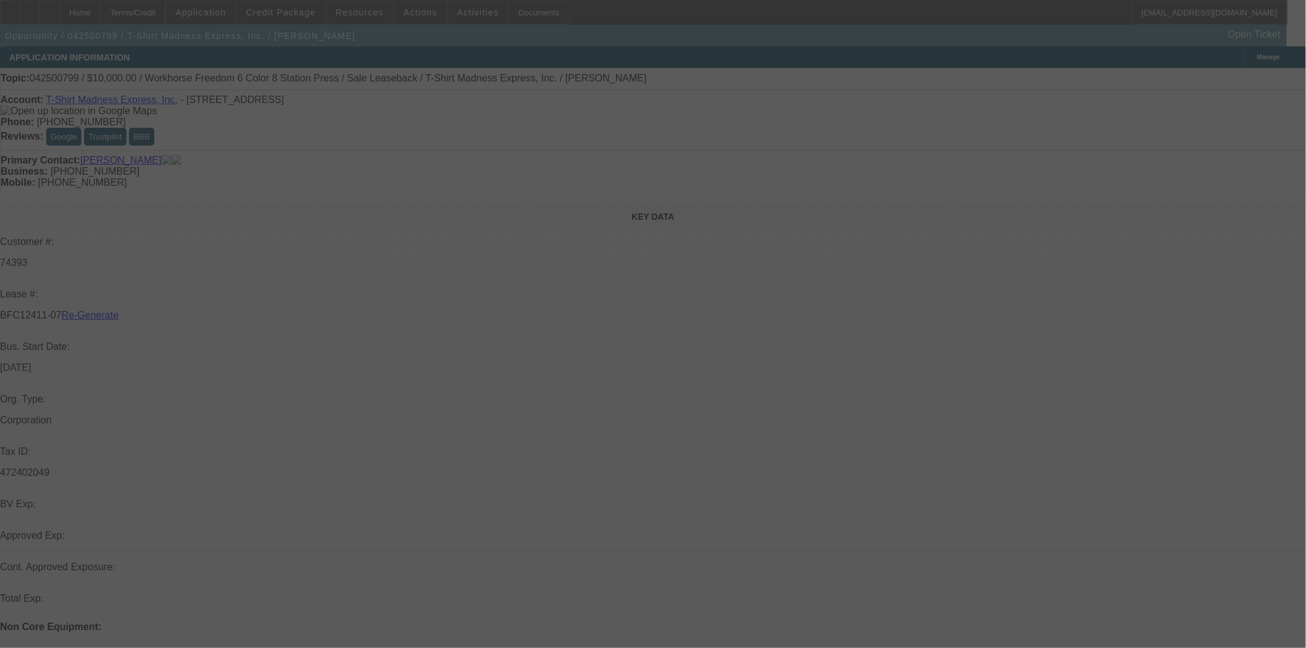
select select "3"
select select "0"
select select "2"
select select "0"
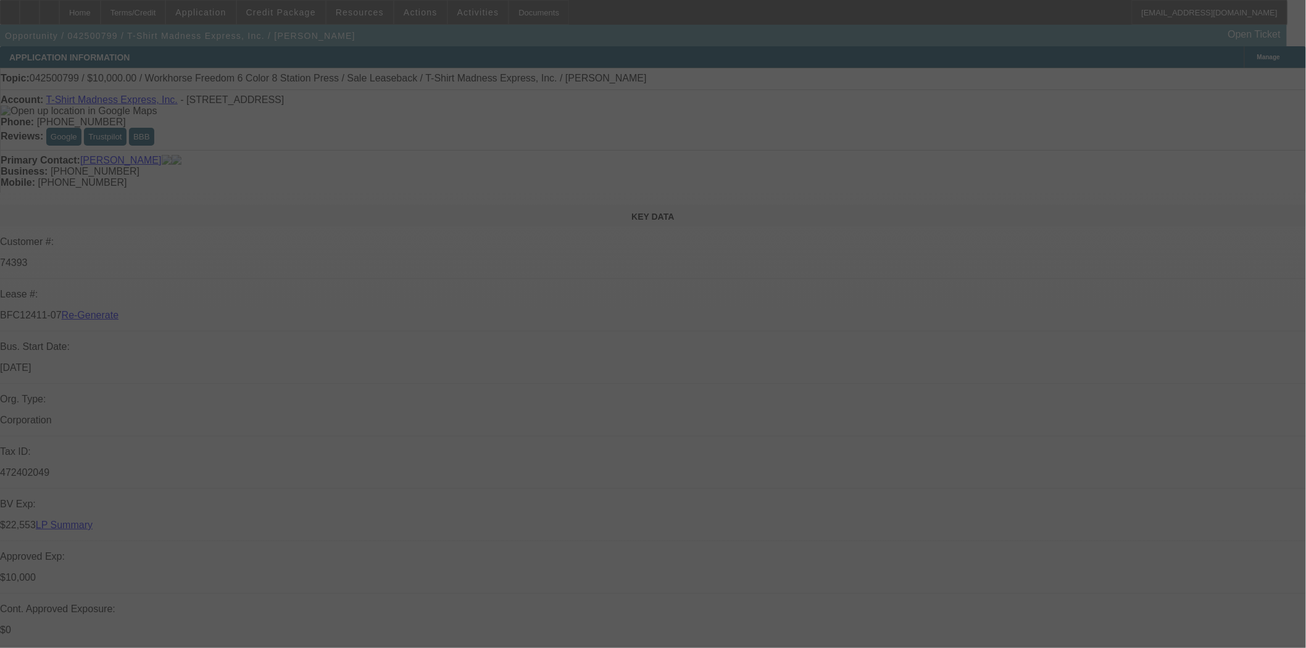
select select "2"
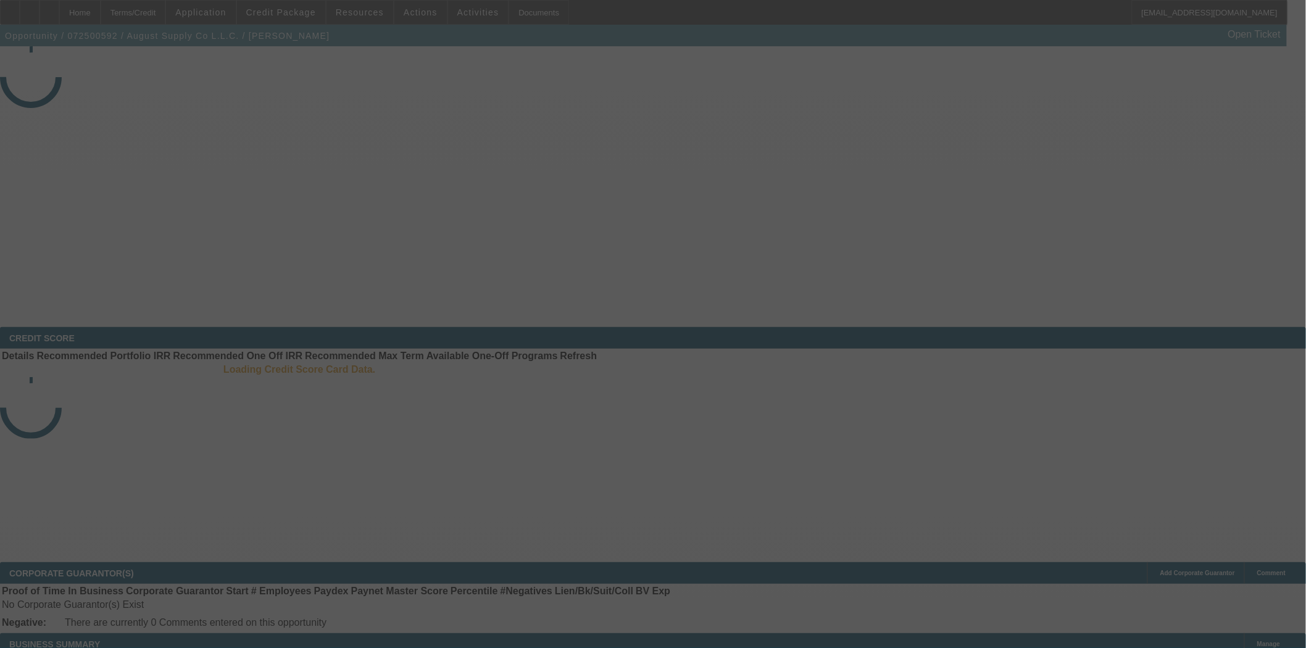
select select "3"
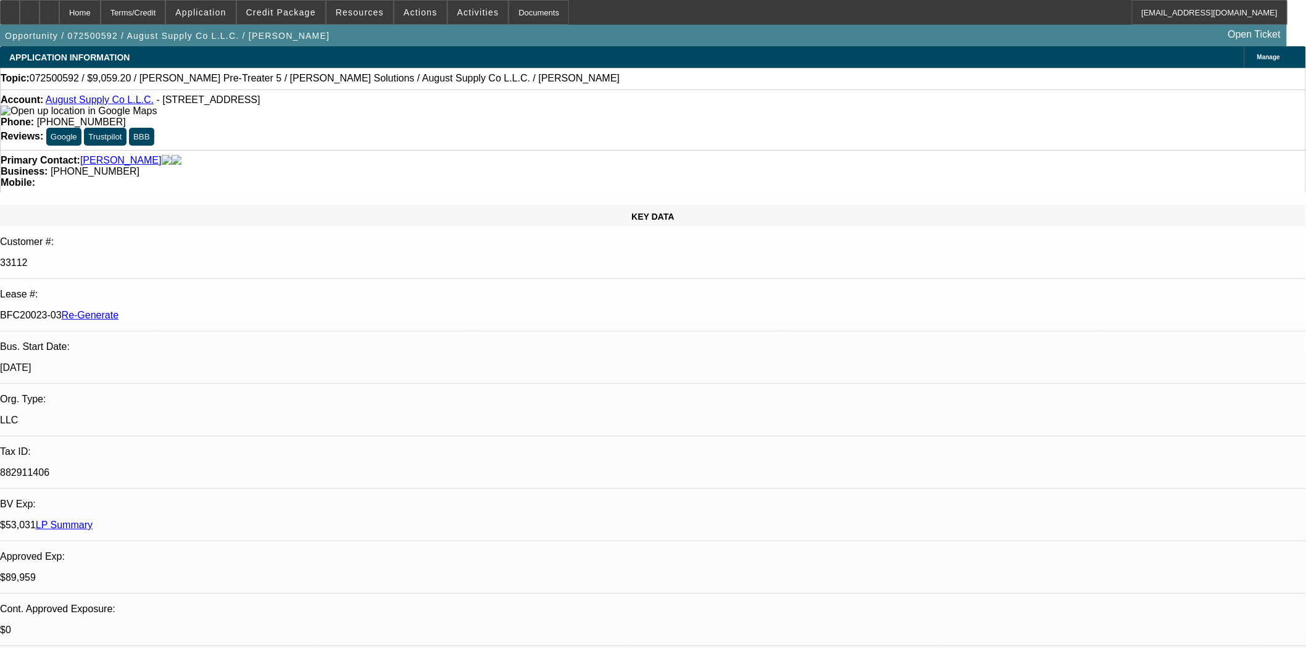
select select "0.2"
select select "2"
select select "0.1"
select select "4"
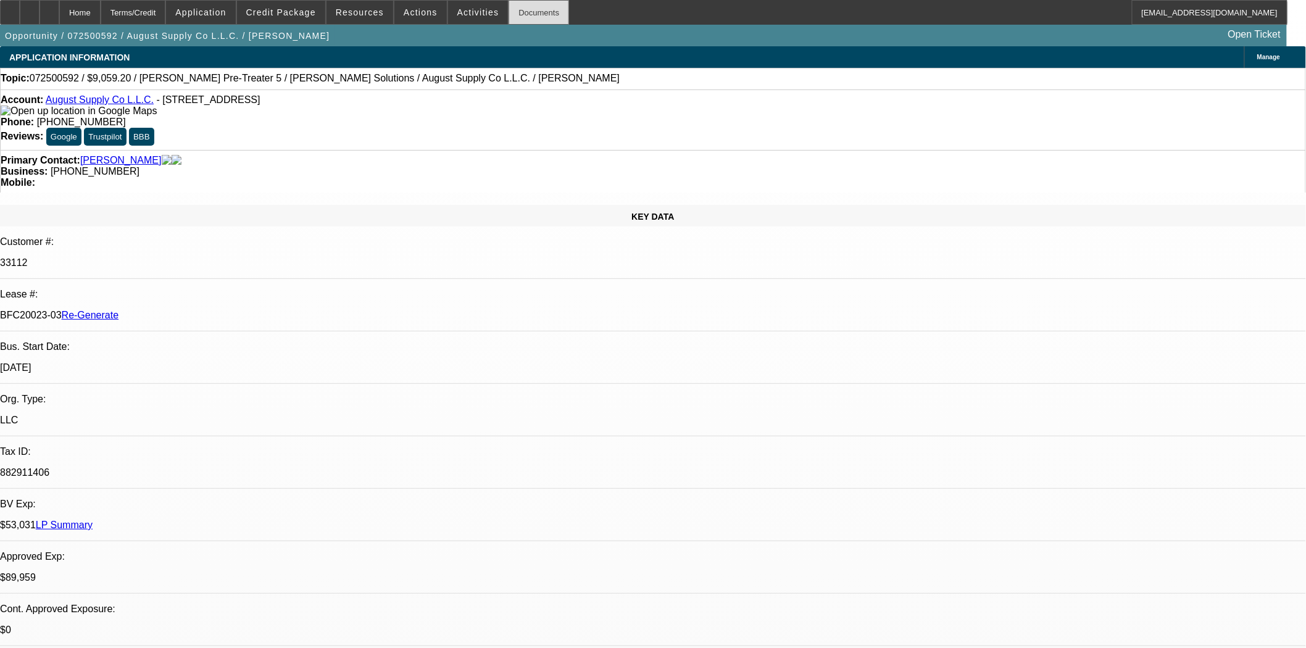
click at [519, 10] on div "Documents" at bounding box center [539, 12] width 60 height 25
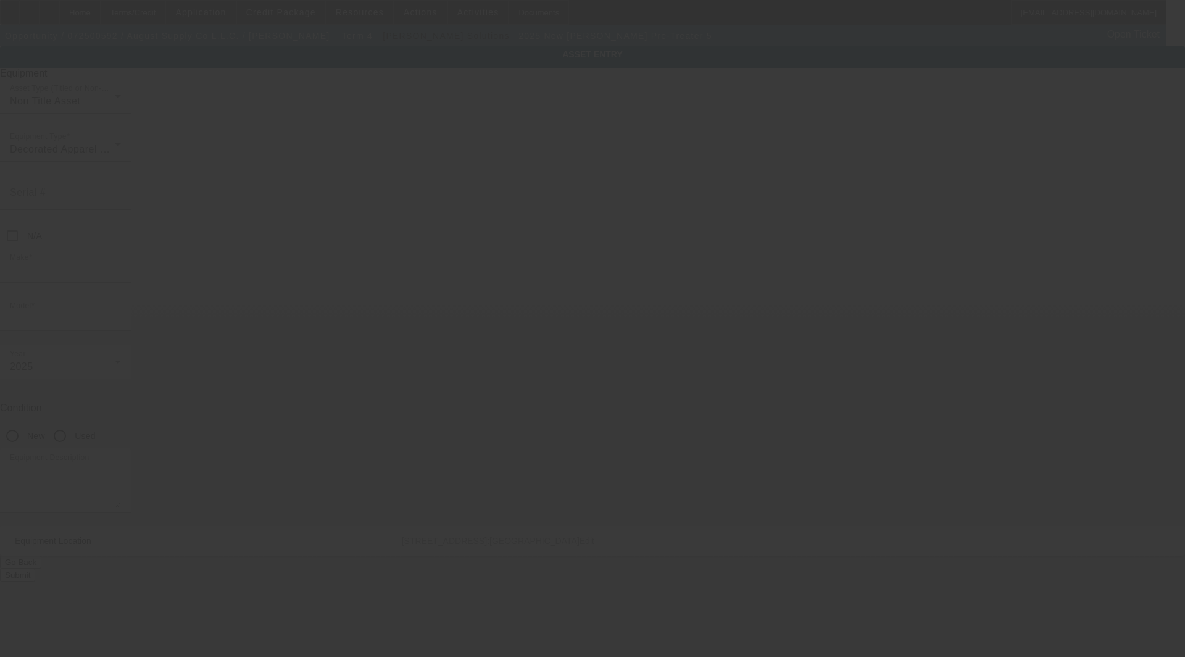
type input "[PERSON_NAME]"
type input "Pre-Treater 5"
radio input "true"
type textarea "with Stand"
type input "[STREET_ADDRESS]"
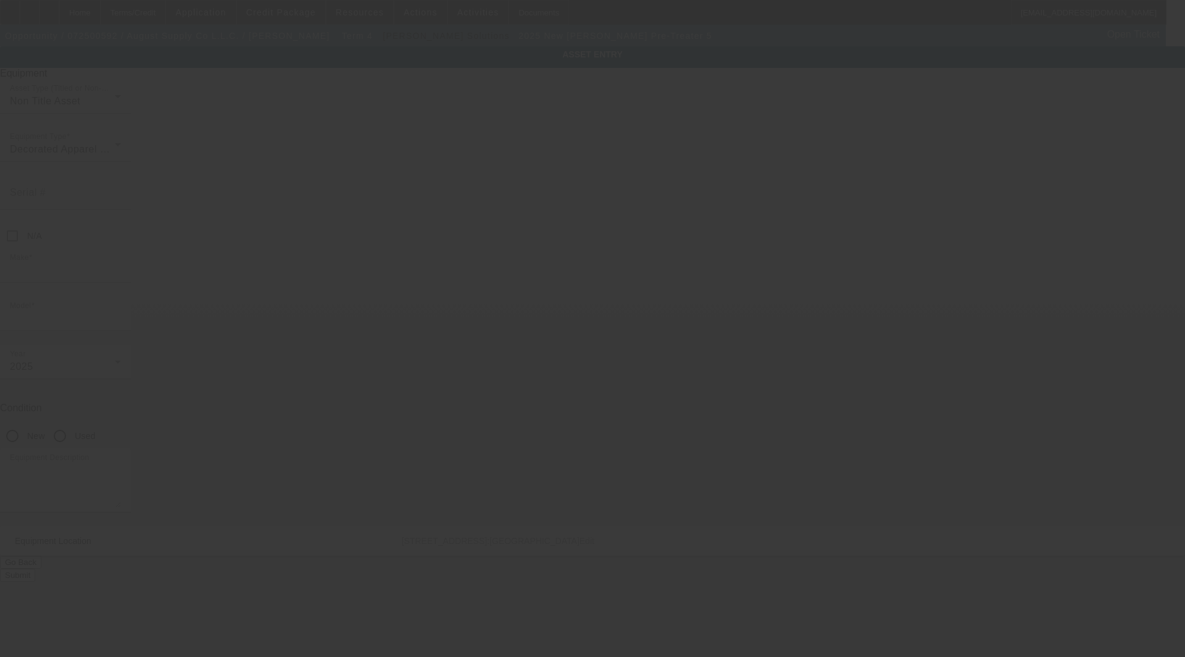
type input "Ste 145"
type input "Irvine"
type input "92614"
type input "Orange"
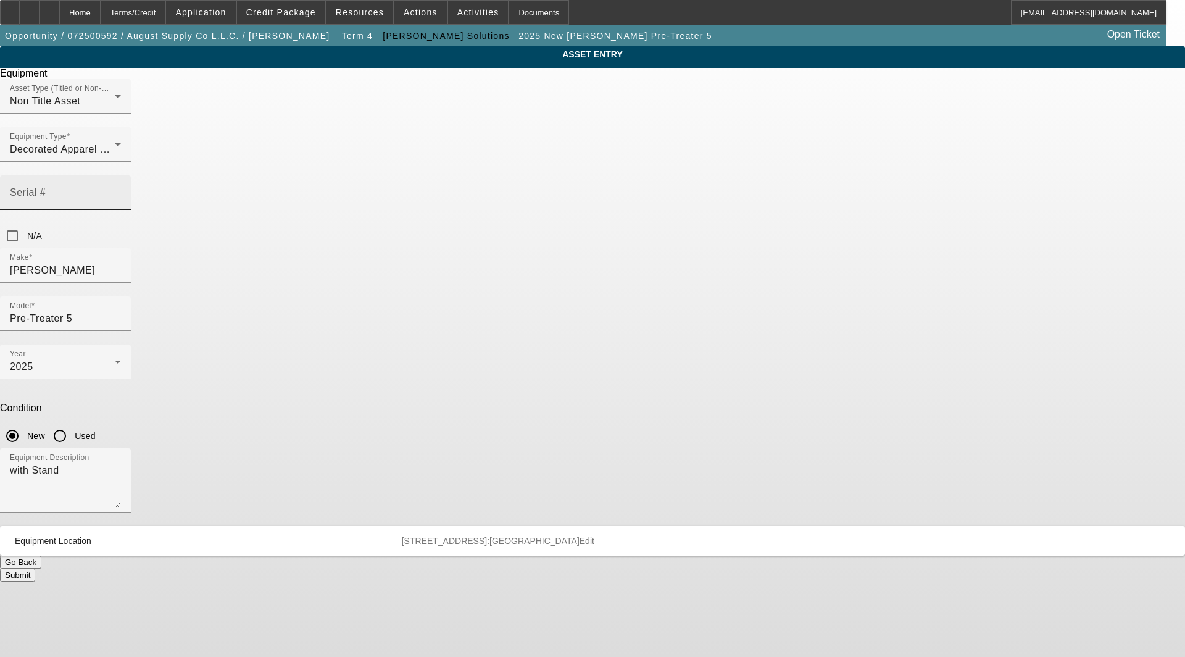
click at [121, 175] on div "Serial #" at bounding box center [65, 192] width 111 height 35
type input "903548"
click at [35, 569] on button "Submit" at bounding box center [17, 575] width 35 height 13
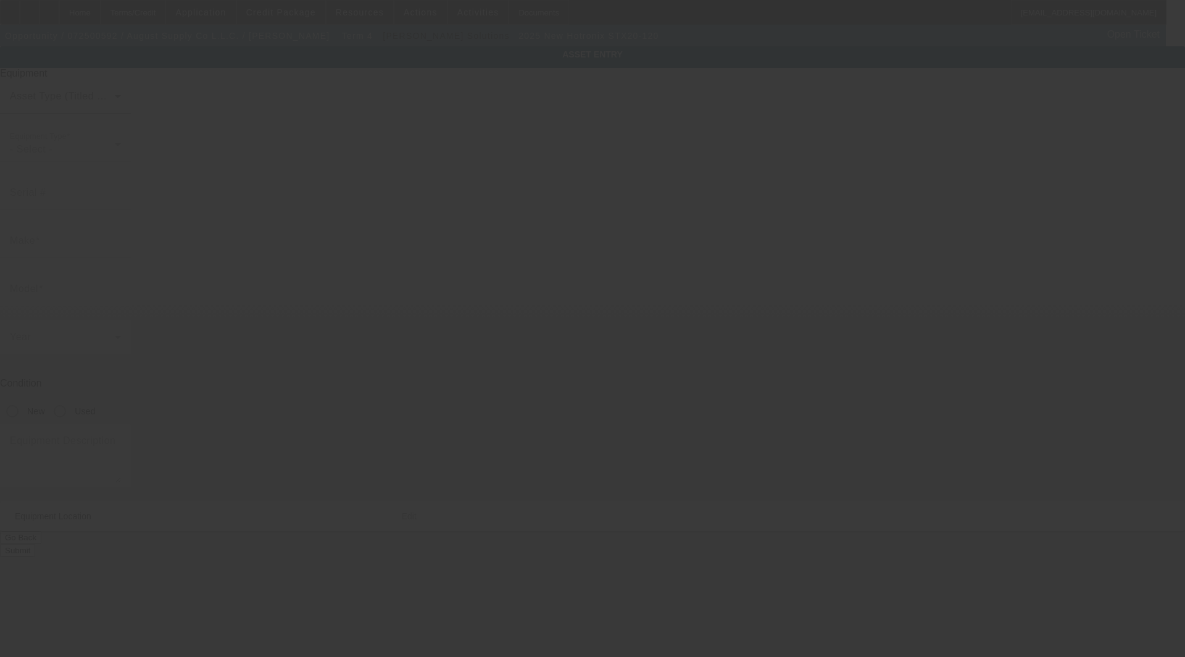
type input "Hotronix"
type input "STX20-120"
radio input "true"
type textarea "Auto Clam 16x20 Heat Press with Caddie Stand"
type input "[STREET_ADDRESS]"
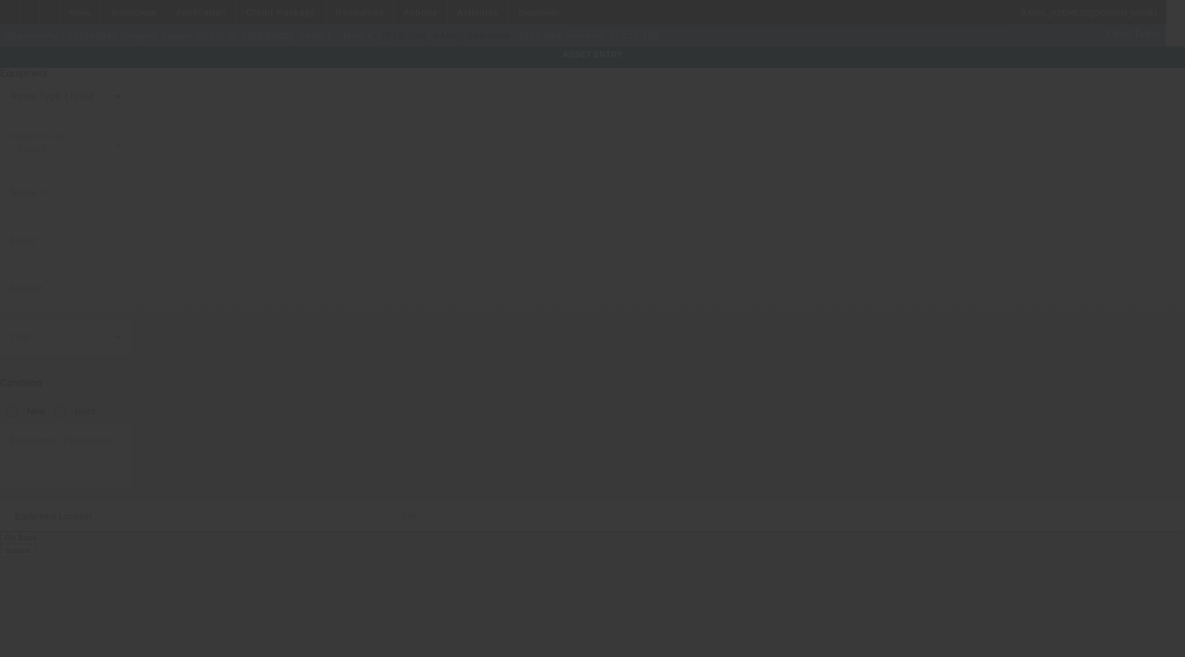
type input "Ste 145"
type input "Irvine"
type input "92614"
type input "Orange"
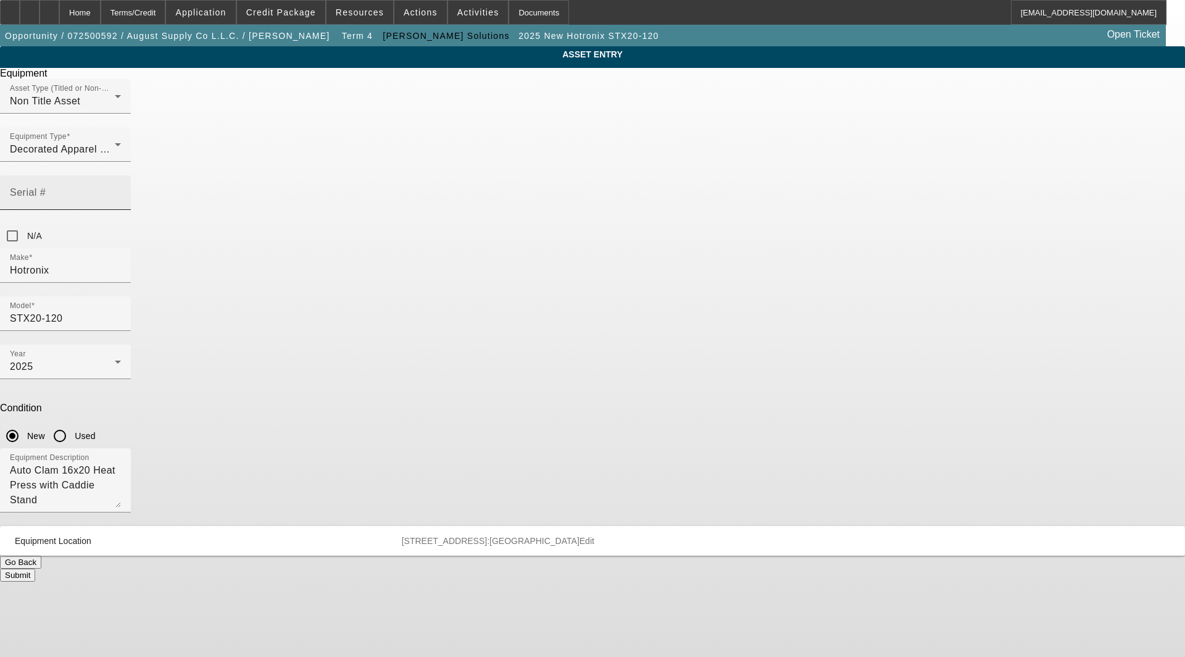
click at [46, 187] on mat-label "Serial #" at bounding box center [28, 192] width 36 height 10
click at [121, 190] on input "Serial #" at bounding box center [65, 197] width 111 height 15
type input "202505092"
click at [35, 569] on button "Submit" at bounding box center [17, 575] width 35 height 13
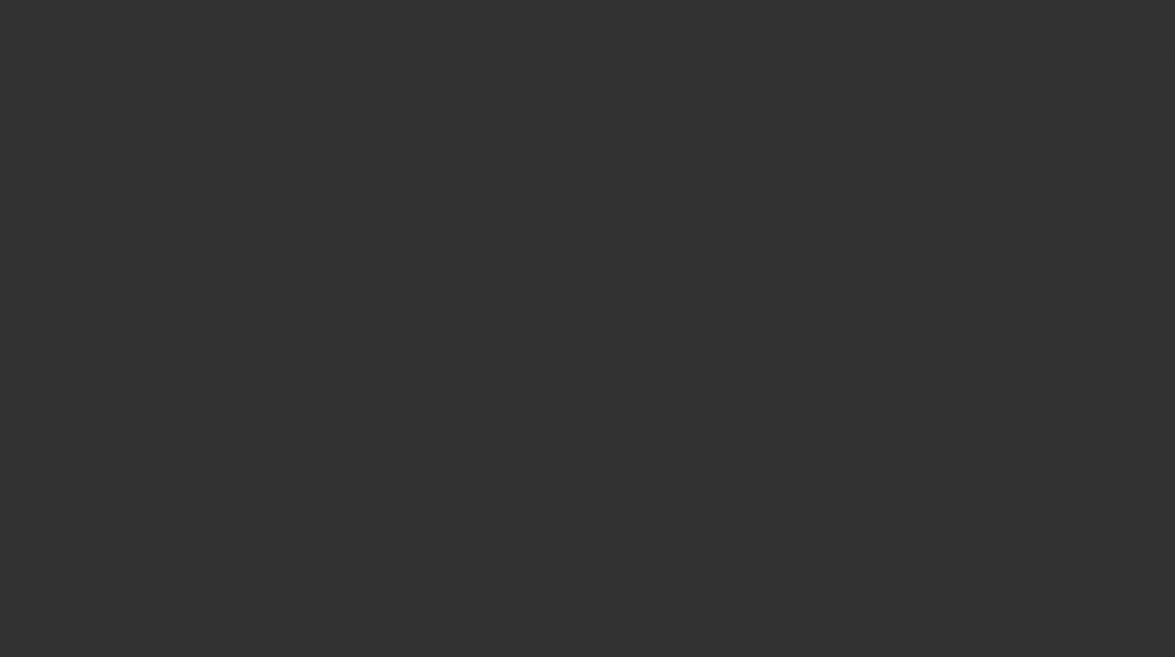
select select "3"
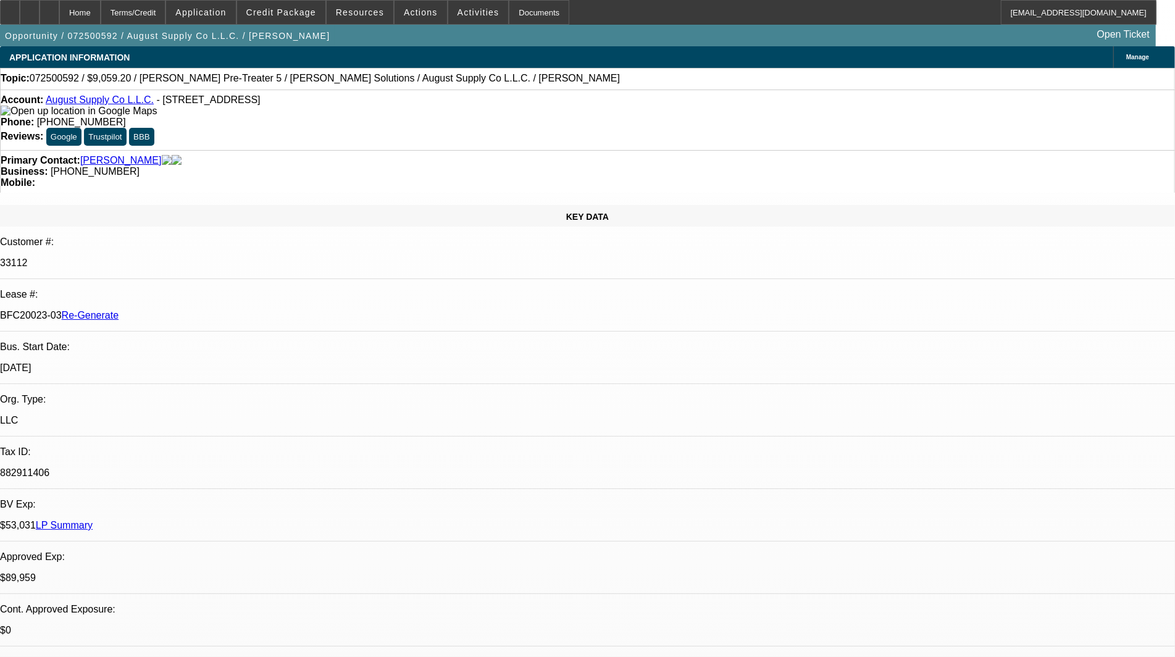
select select "0.2"
select select "2"
select select "0.1"
select select "1"
select select "2"
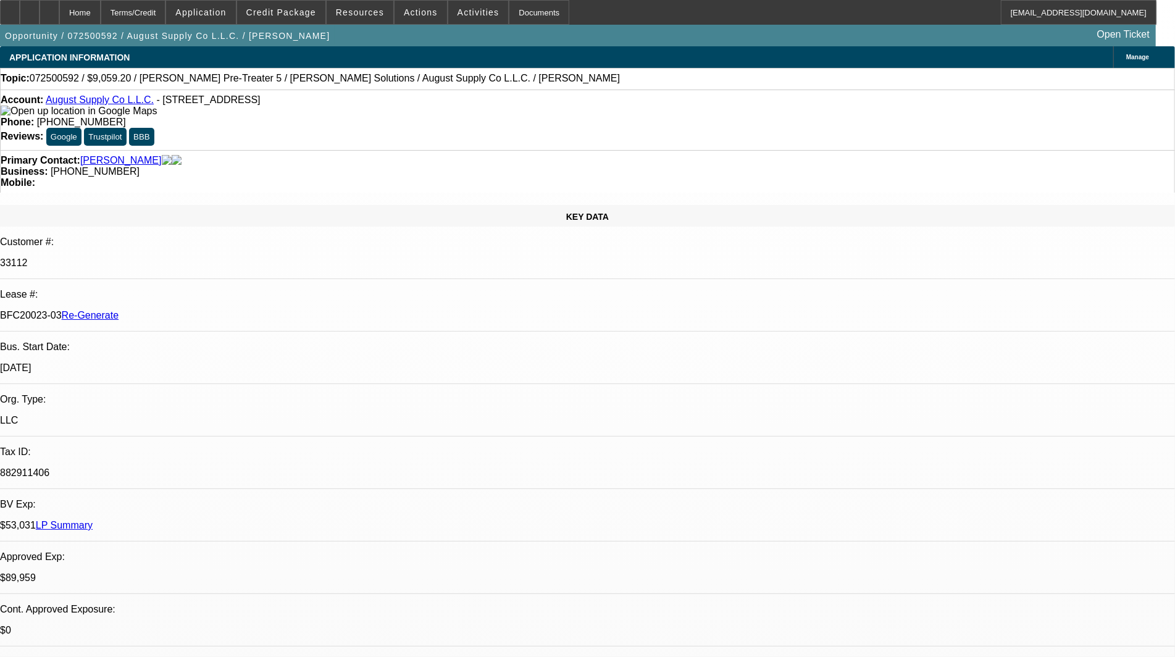
select select "4"
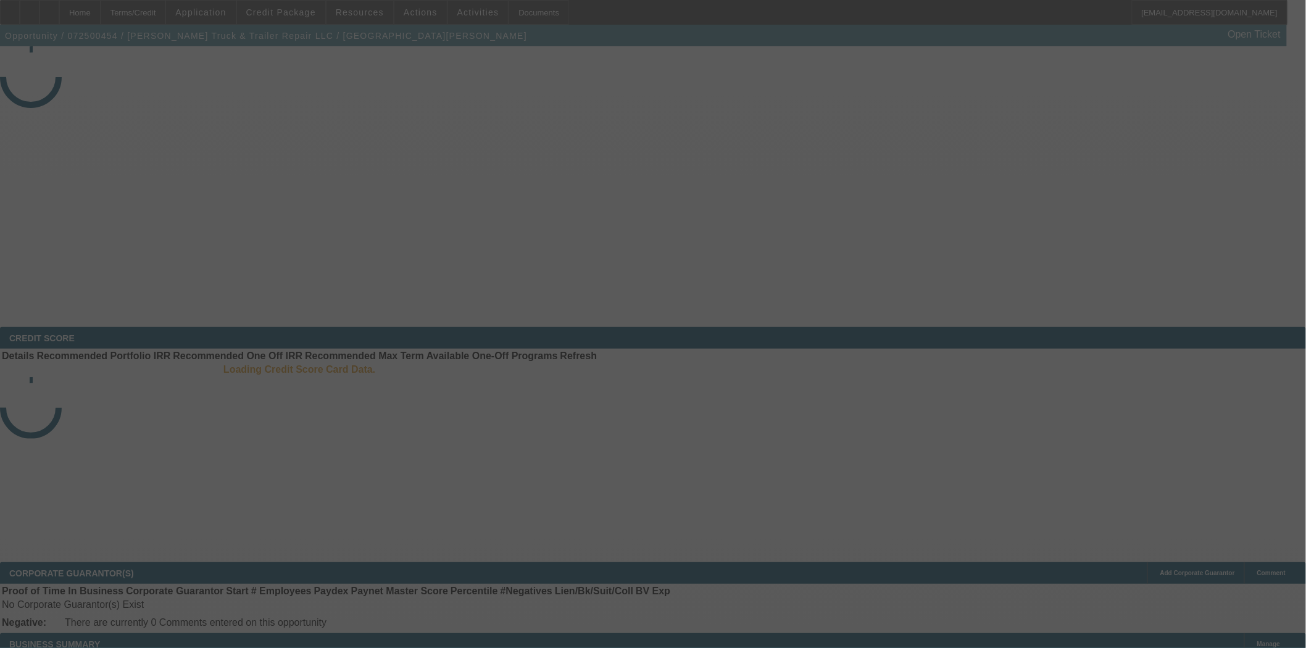
select select "4"
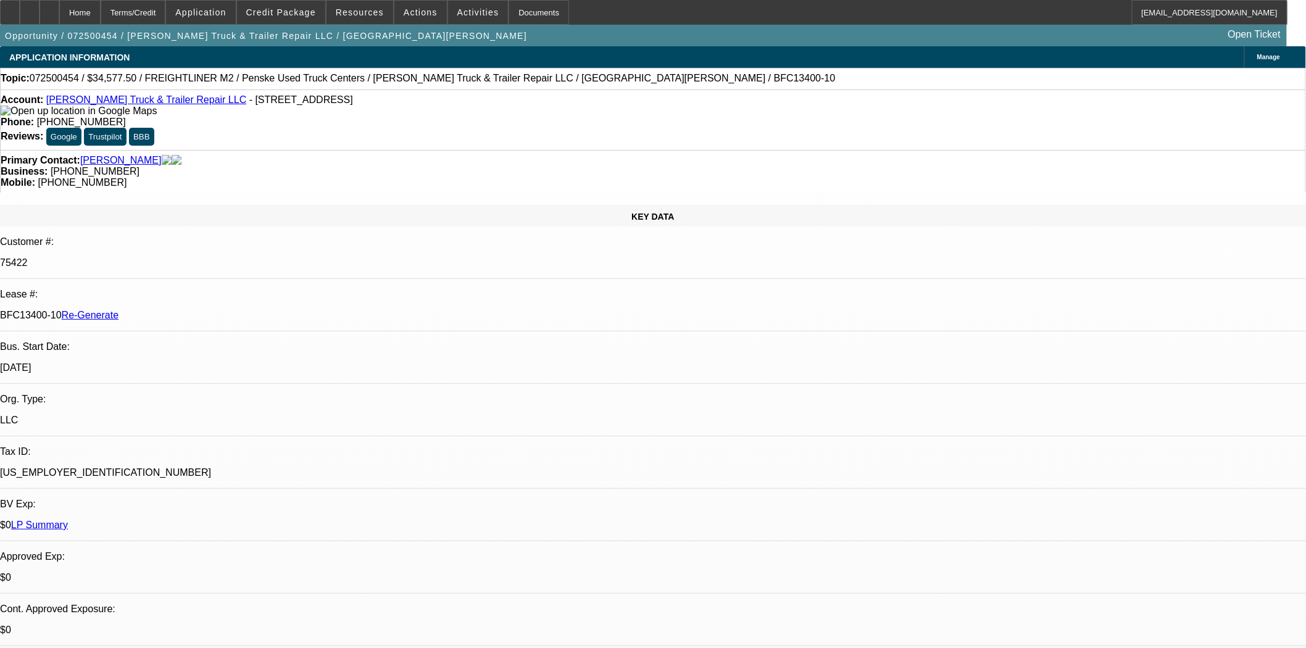
select select "0"
select select "2"
select select "0"
select select "6"
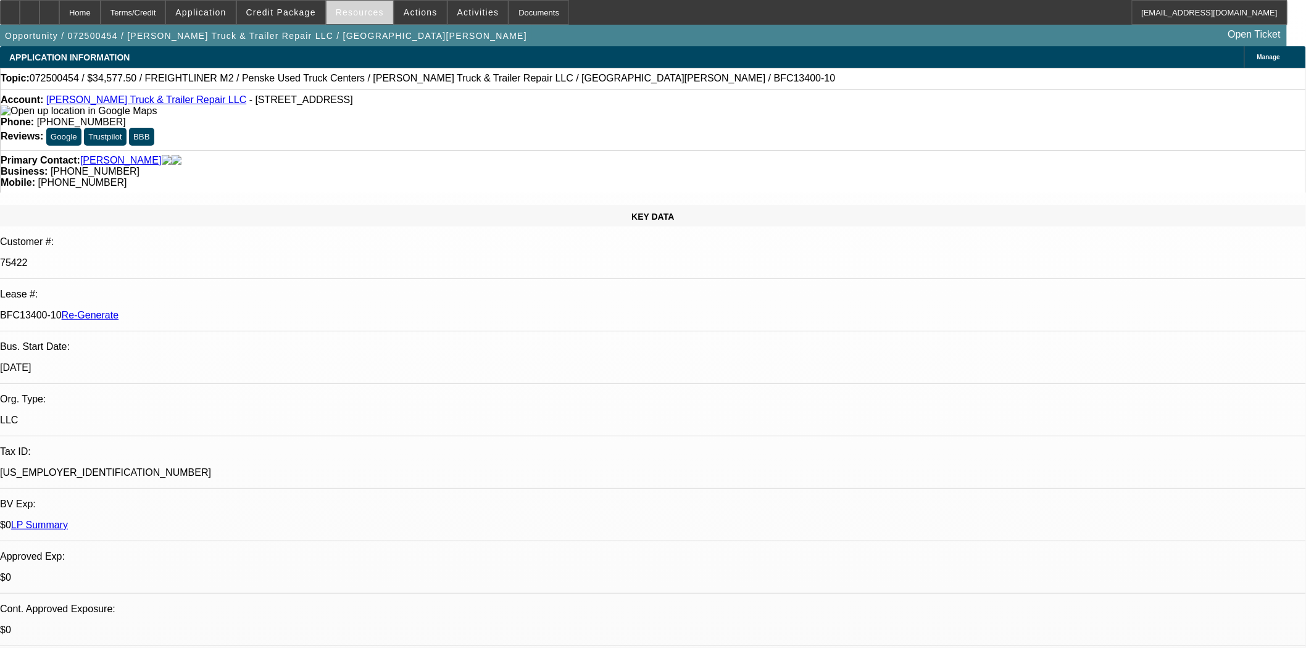
click at [336, 13] on span at bounding box center [360, 13] width 67 height 30
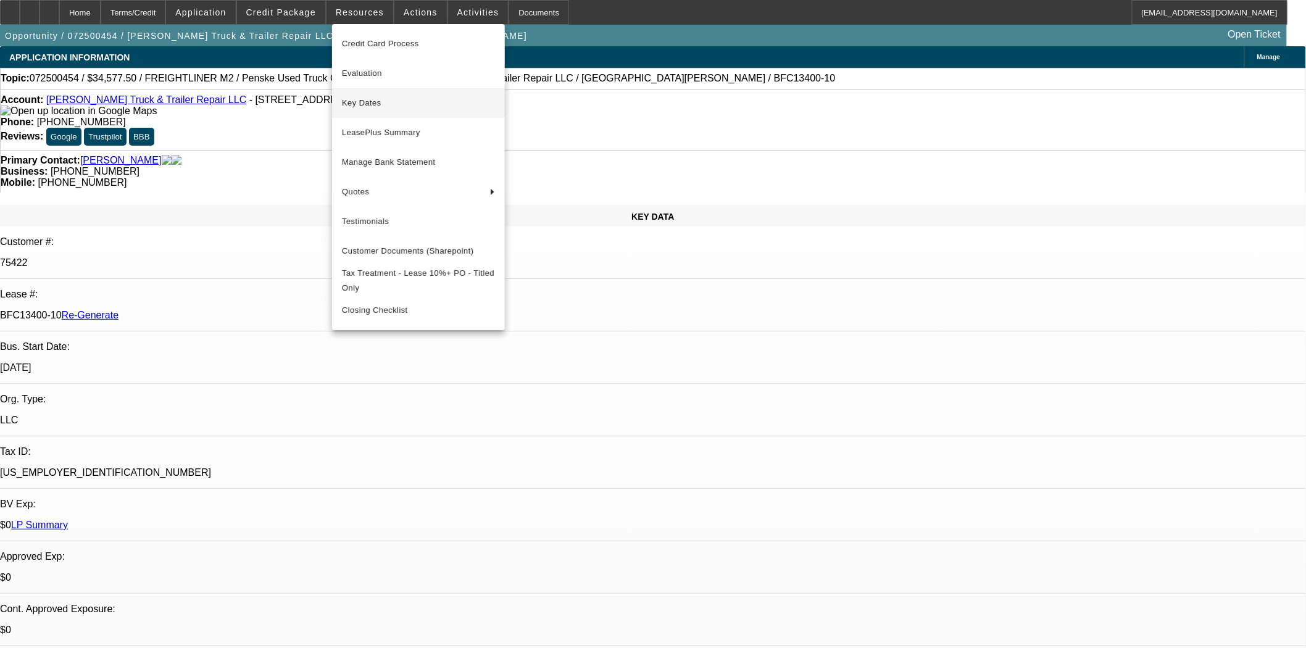
click at [361, 105] on span "Key Dates" at bounding box center [418, 103] width 153 height 15
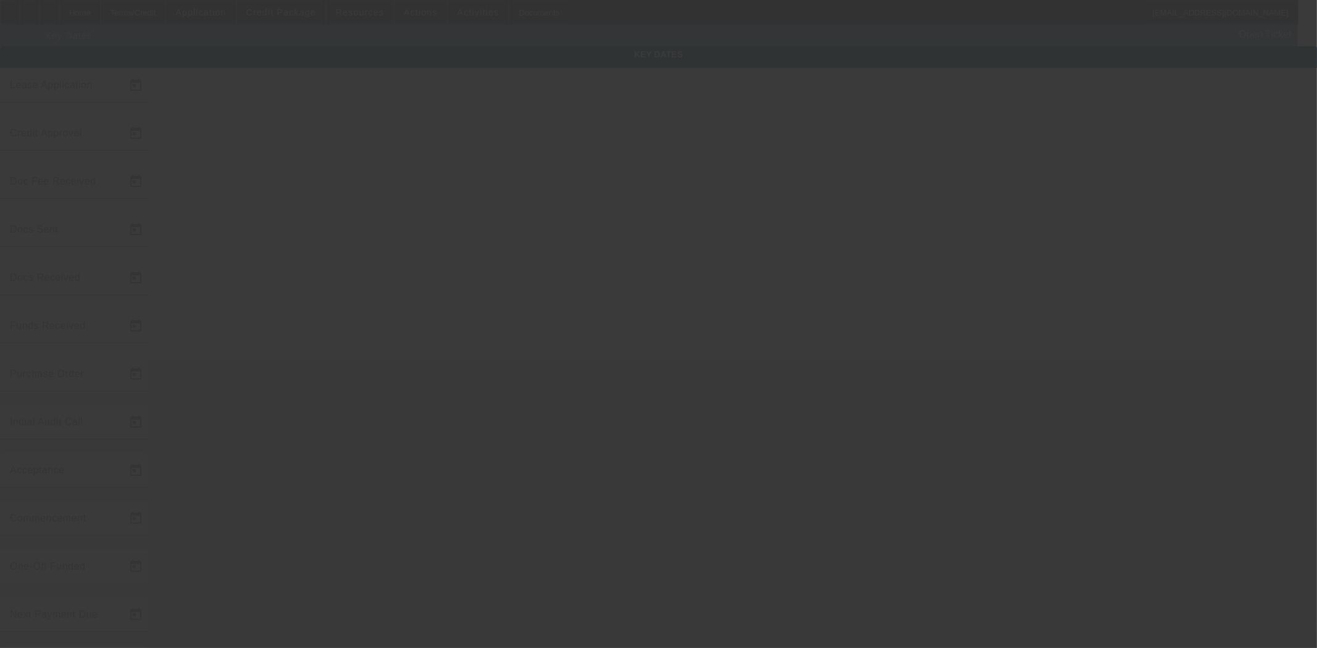
type input "7/21/2025"
type input "8/14/2025"
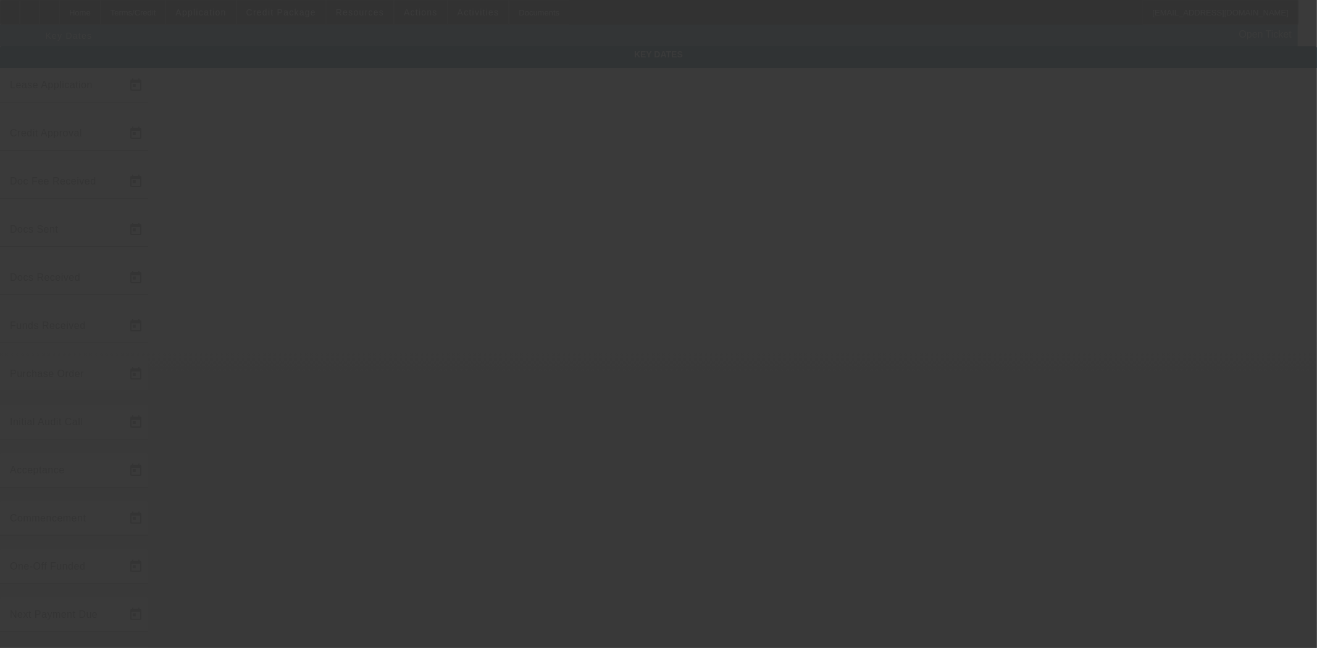
type input "8/14/2025"
type input "9/1/2025"
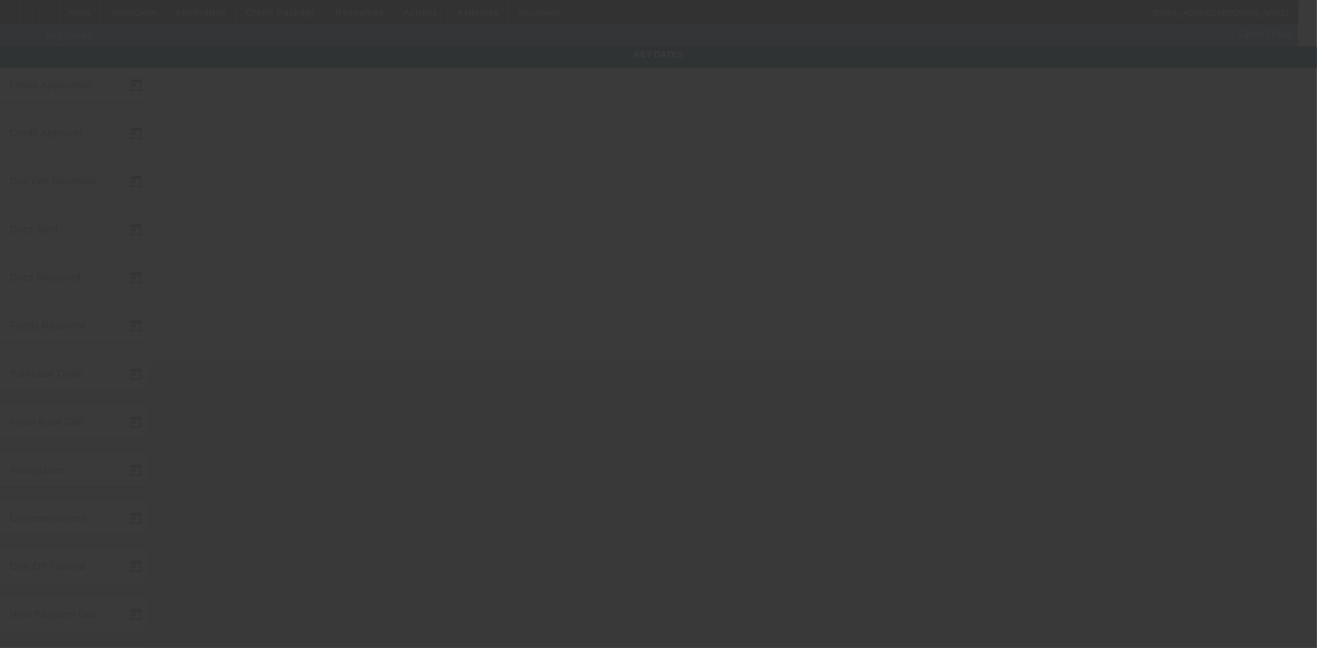
type input "10/1/2025"
type input "8/14/2025"
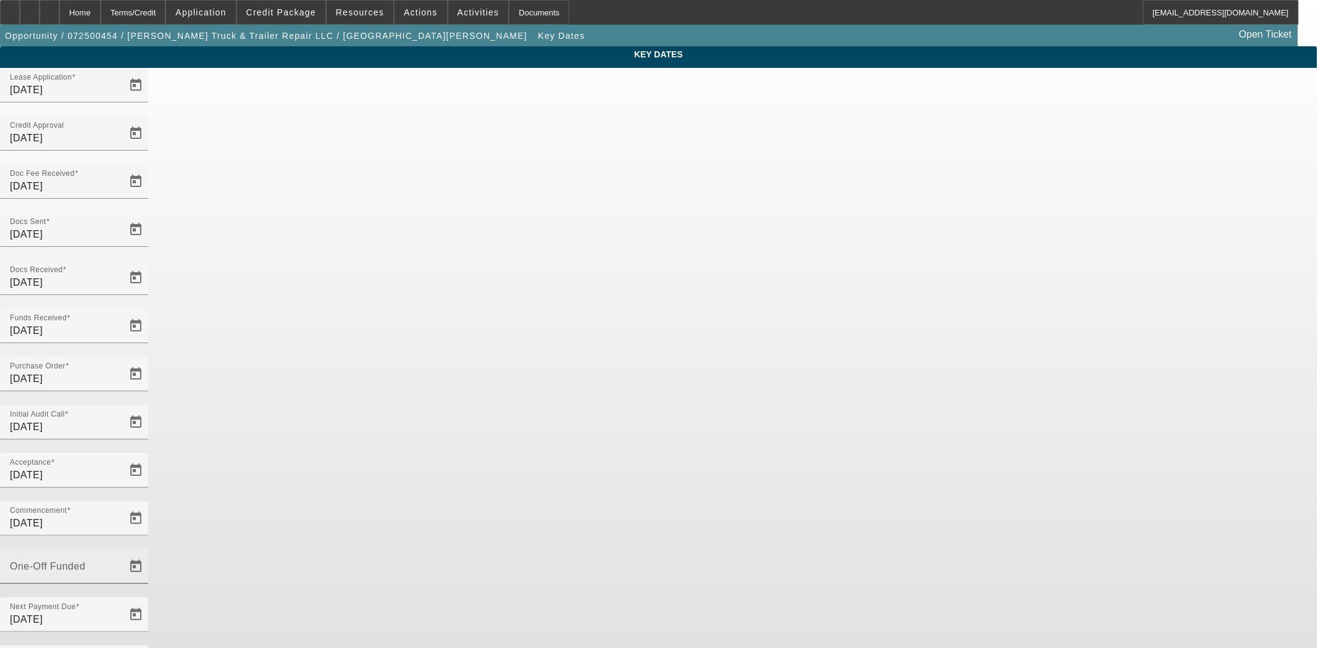
click at [85, 561] on mat-label "One-Off Funded" at bounding box center [47, 566] width 75 height 10
click at [121, 564] on input "One-Off Funded" at bounding box center [65, 571] width 111 height 15
type input "8/14/2025"
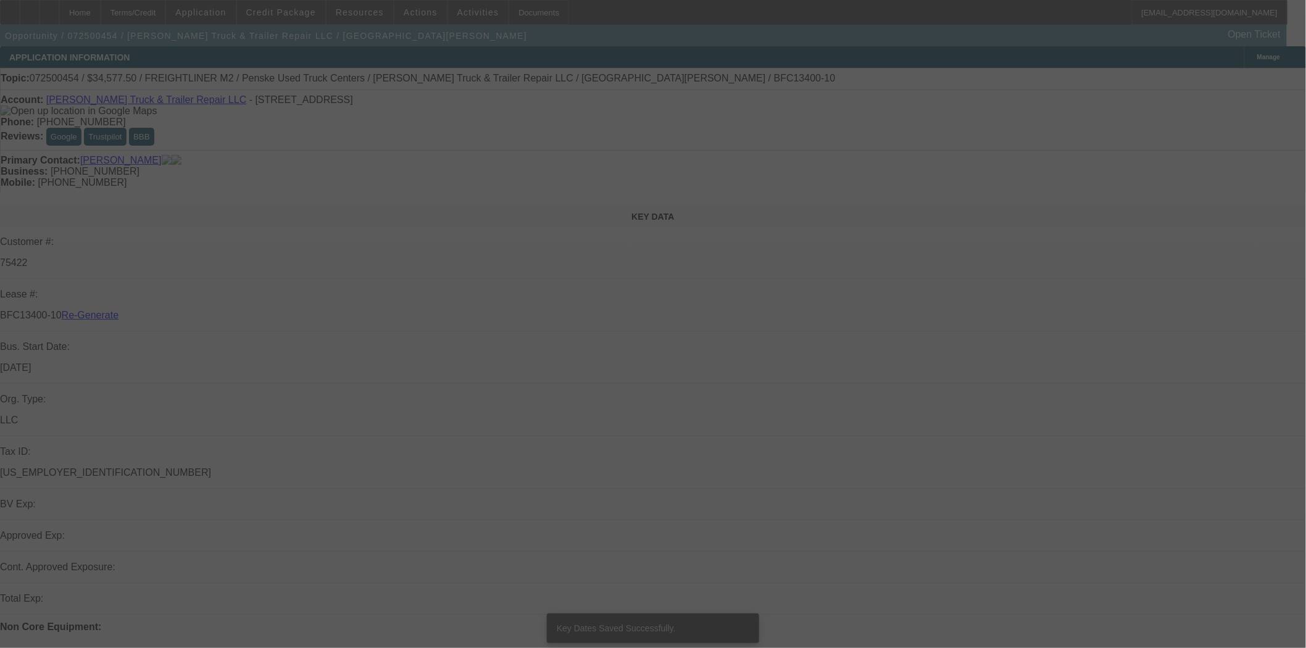
select select "4"
select select "0"
select select "2"
select select "0"
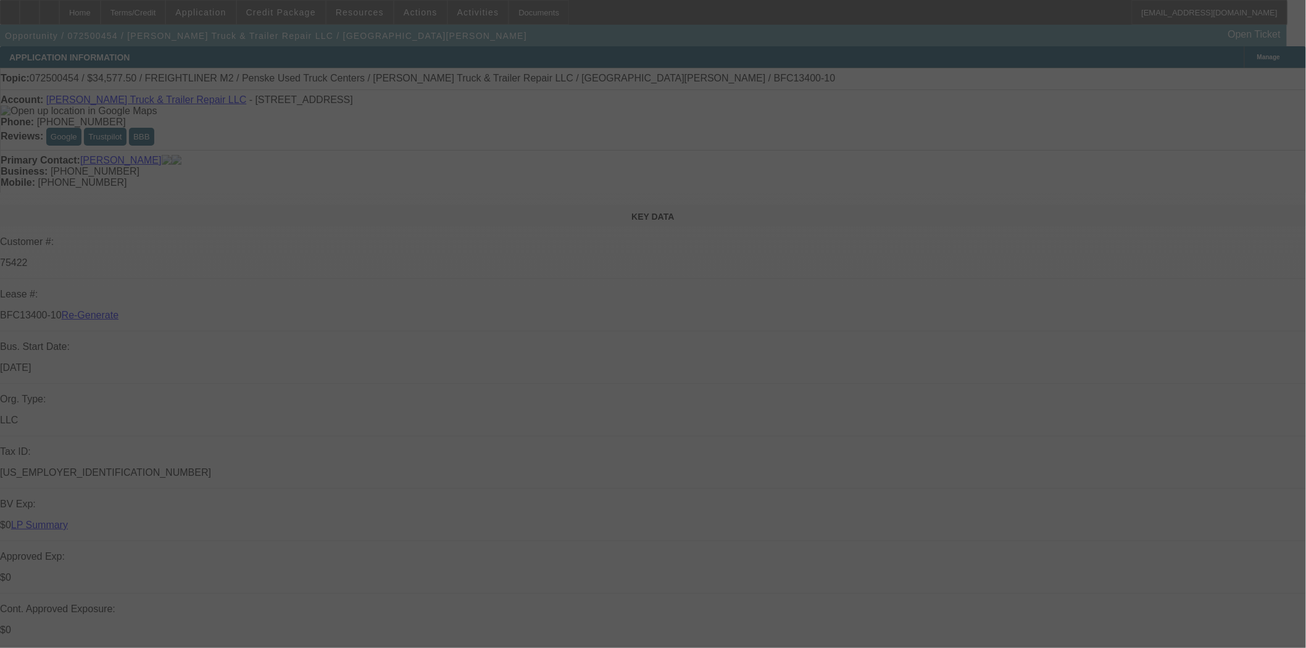
select select "6"
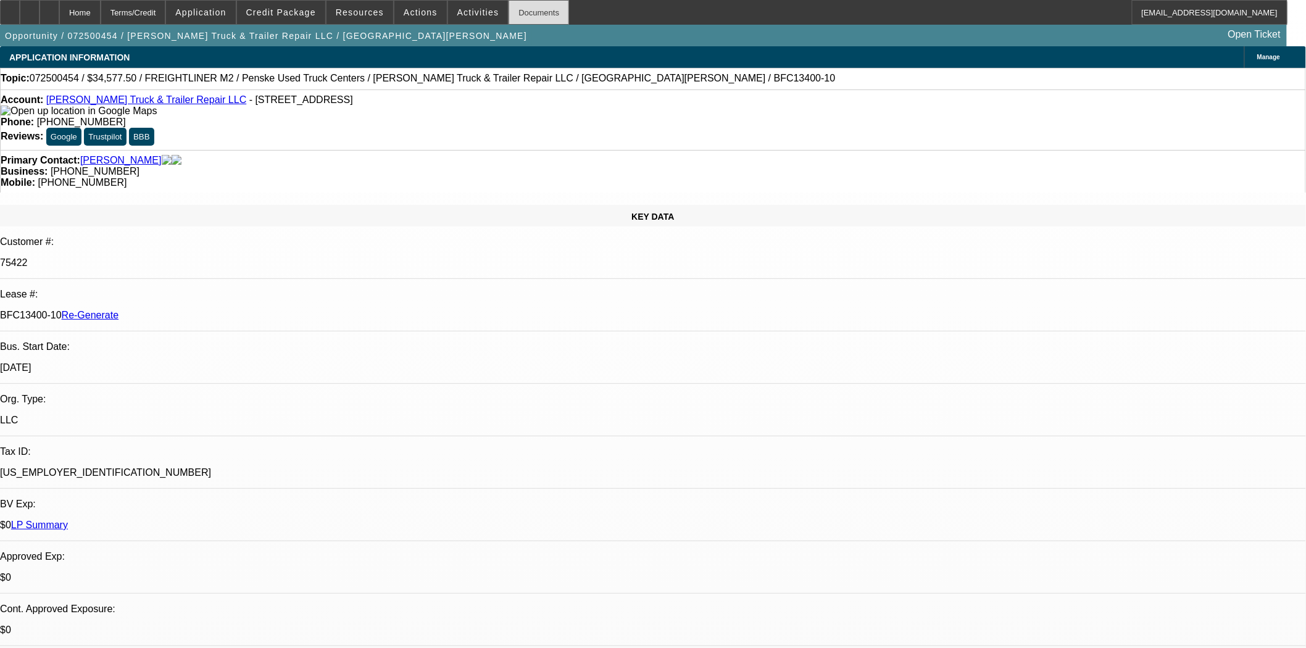
click at [535, 20] on div "Documents" at bounding box center [539, 12] width 60 height 25
click at [407, 10] on span "Actions" at bounding box center [421, 12] width 34 height 10
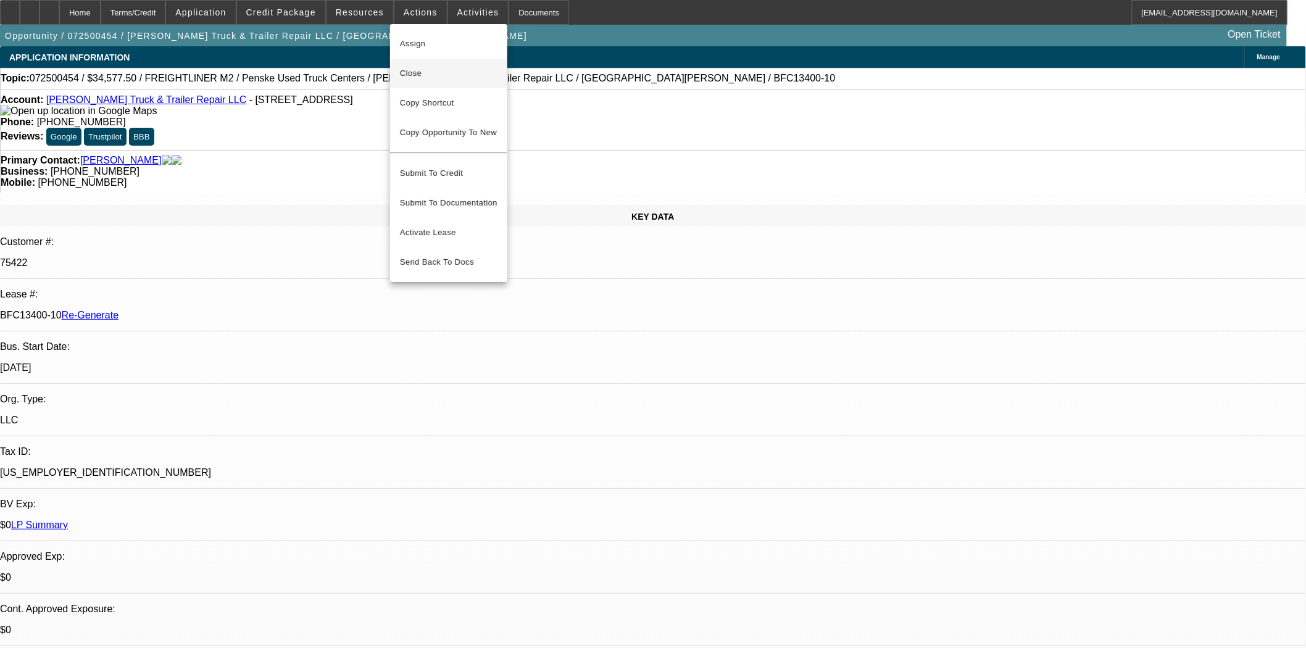
click at [412, 68] on span "Close" at bounding box center [449, 73] width 98 height 15
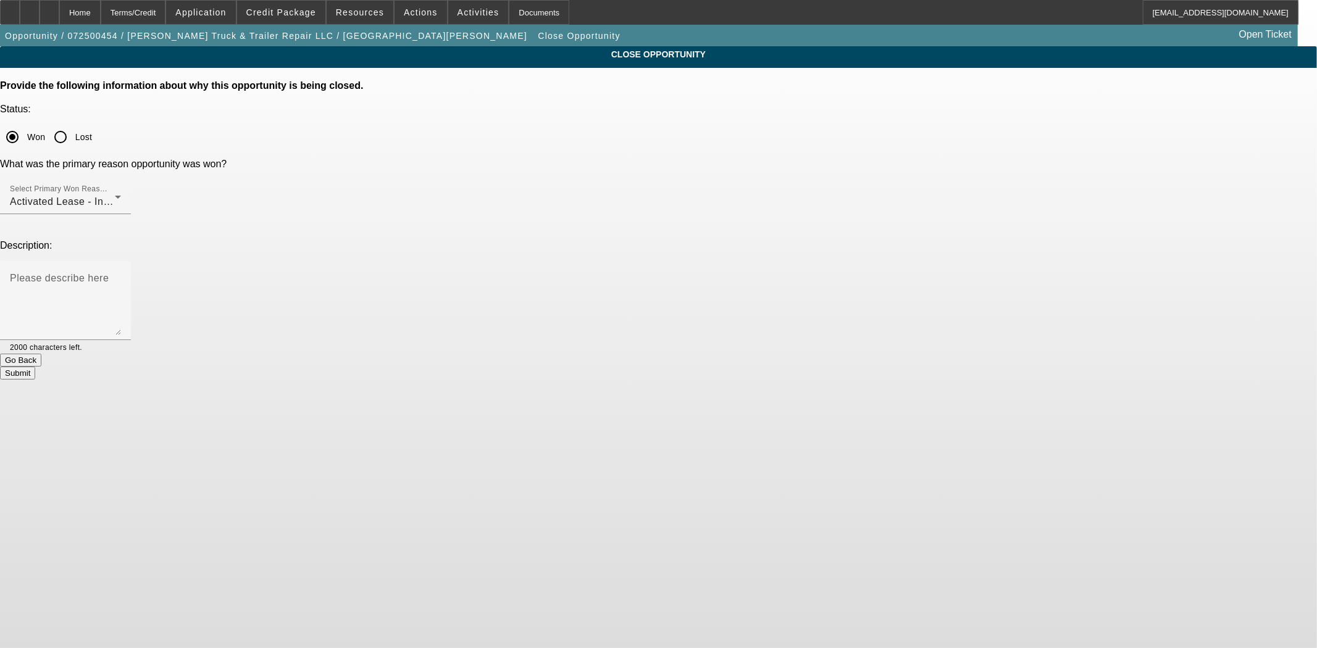
click at [35, 367] on button "Submit" at bounding box center [17, 373] width 35 height 13
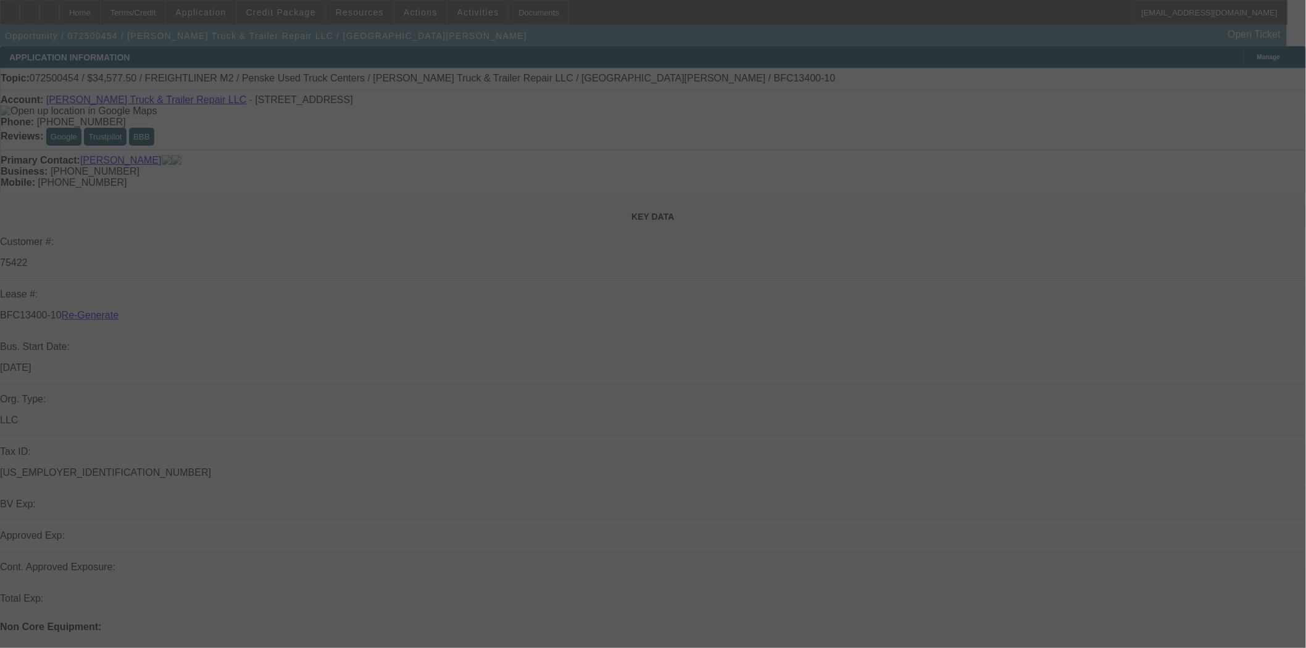
select select "4"
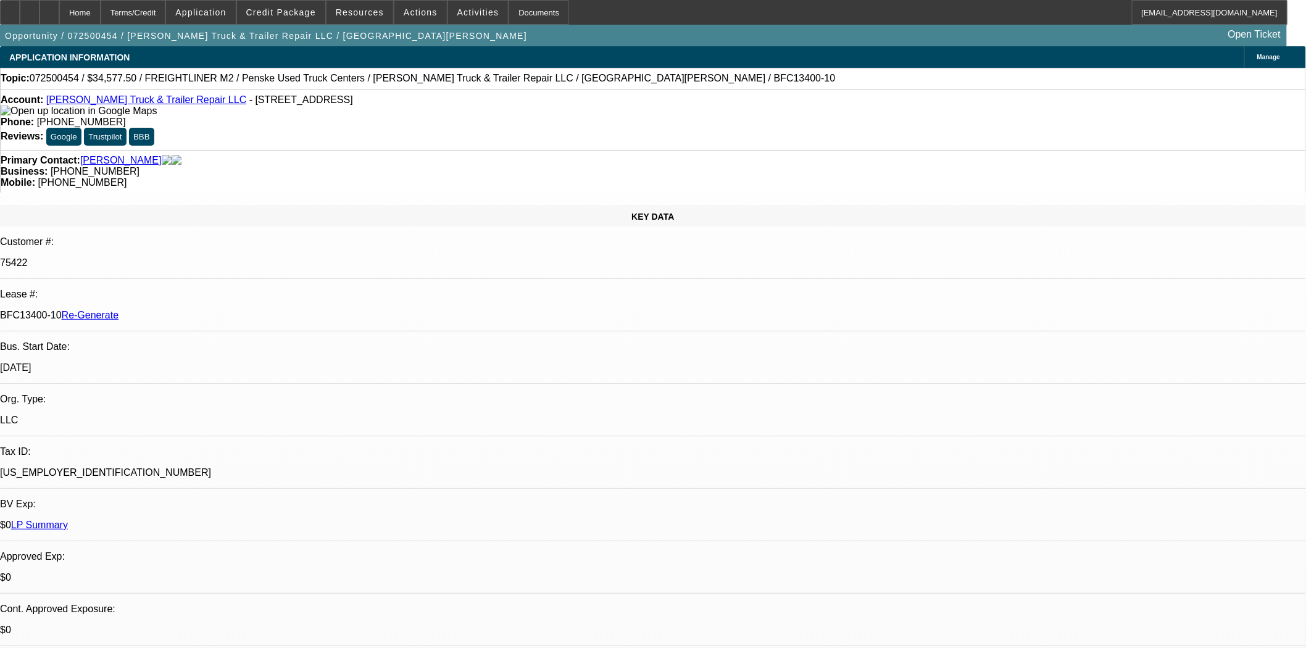
select select "0"
select select "1"
select select "2"
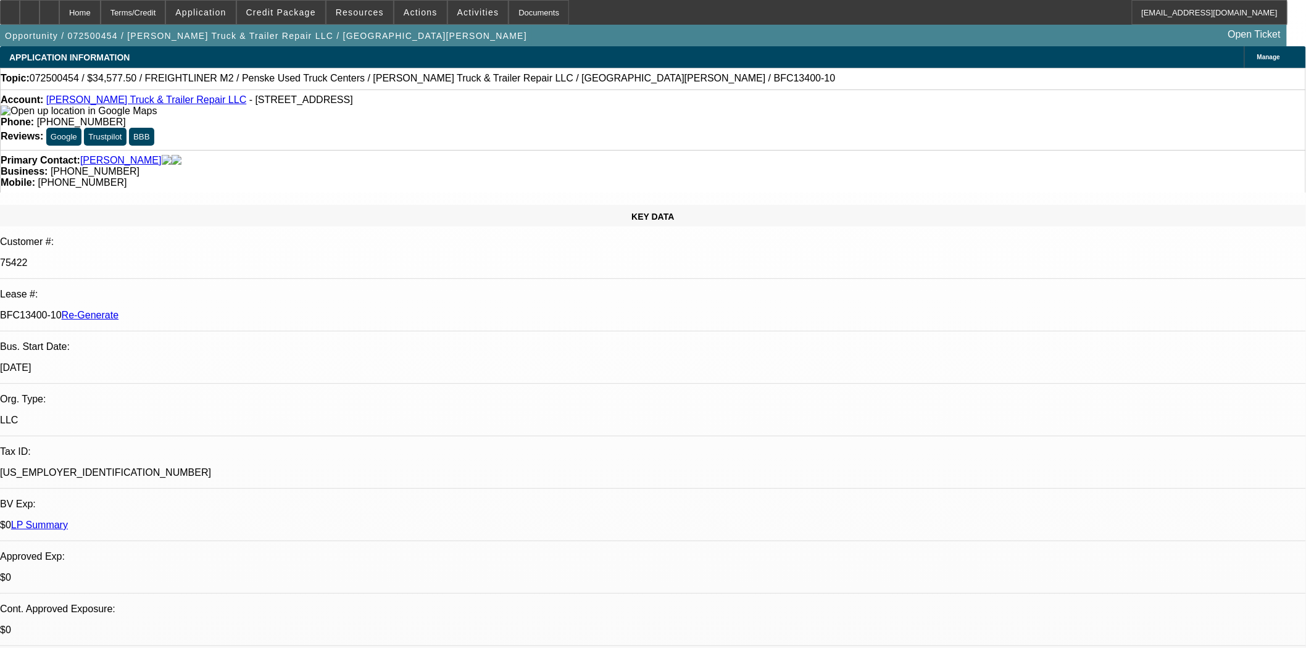
select select "6"
